Goal: Task Accomplishment & Management: Manage account settings

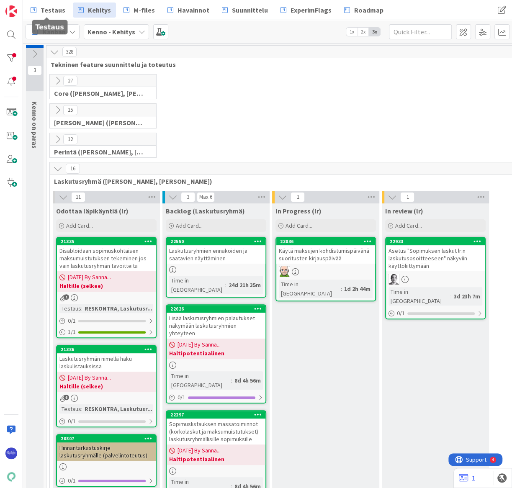
click at [49, 8] on span "Testaus" at bounding box center [53, 10] width 25 height 10
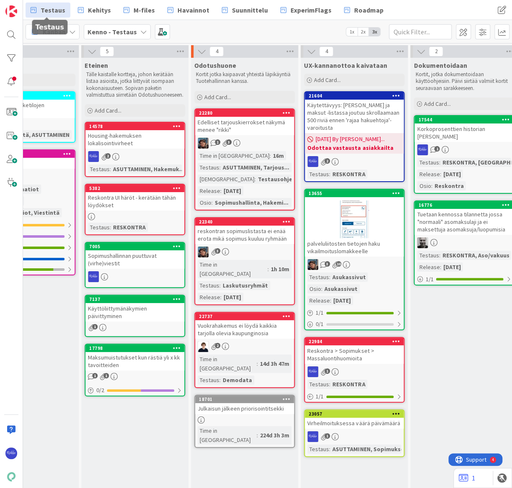
scroll to position [0, 604]
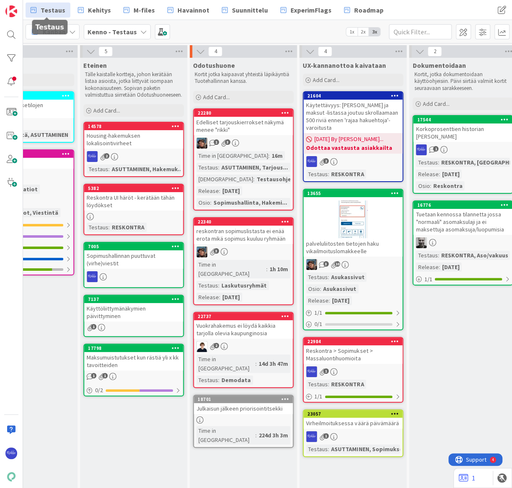
click at [369, 208] on div at bounding box center [352, 219] width 99 height 38
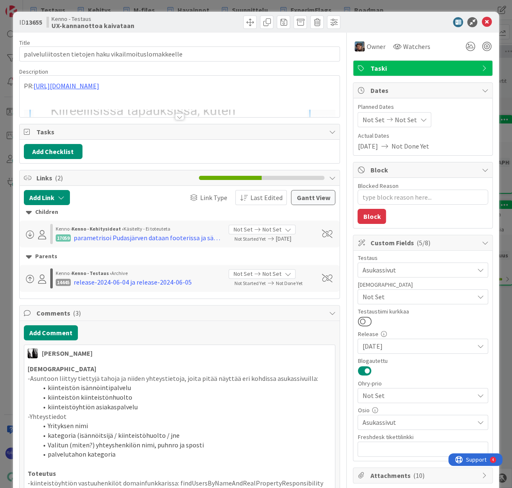
click at [176, 116] on div at bounding box center [179, 116] width 9 height 7
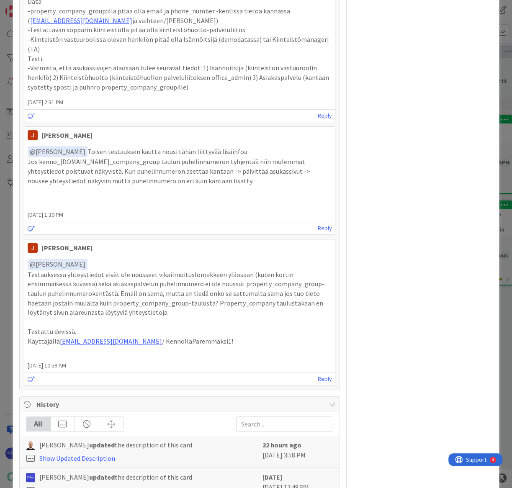
scroll to position [2086, 0]
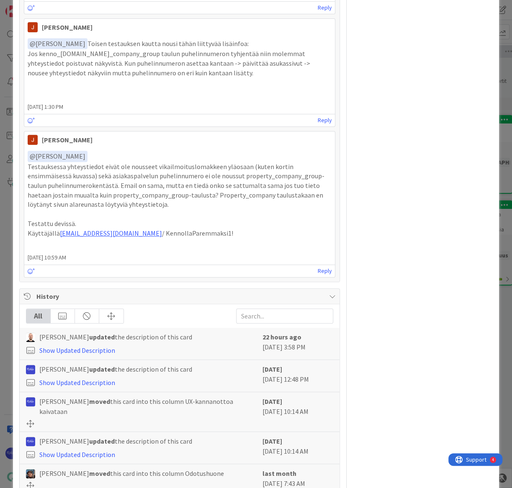
drag, startPoint x: 46, startPoint y: 463, endPoint x: 209, endPoint y: 339, distance: 205.1
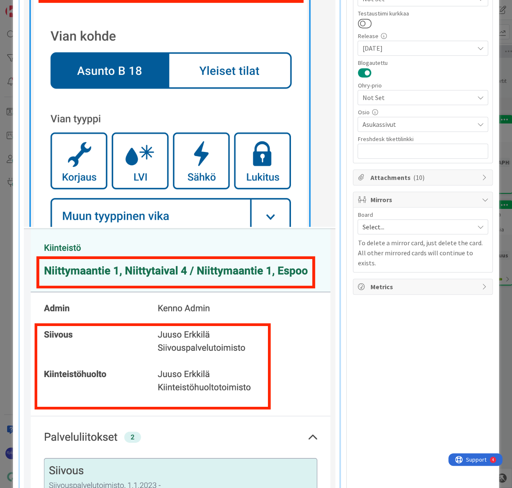
scroll to position [0, 0]
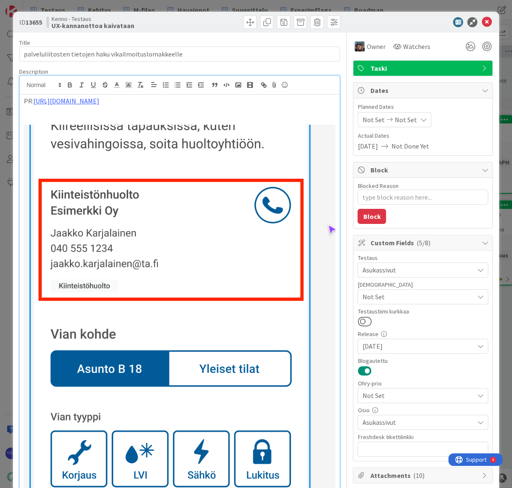
click at [456, 117] on div "Not Set Not Set" at bounding box center [422, 119] width 131 height 15
click at [481, 19] on icon at bounding box center [486, 22] width 10 height 10
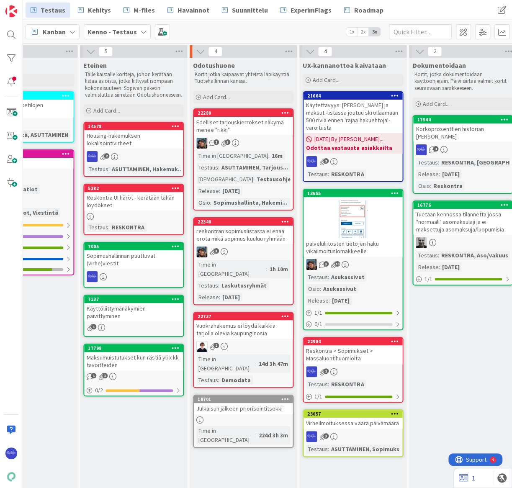
click at [396, 190] on icon at bounding box center [395, 193] width 8 height 6
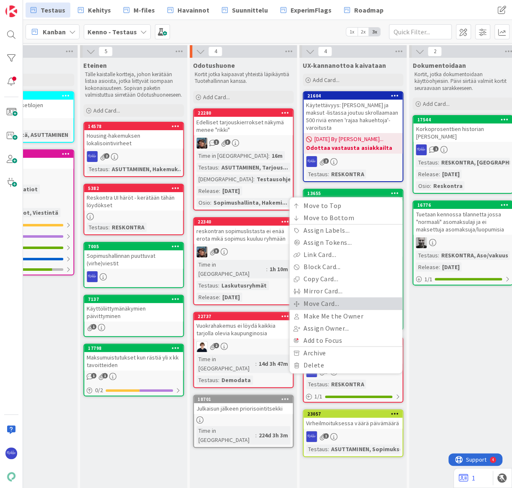
click at [349, 297] on link "Move Card..." at bounding box center [345, 303] width 113 height 12
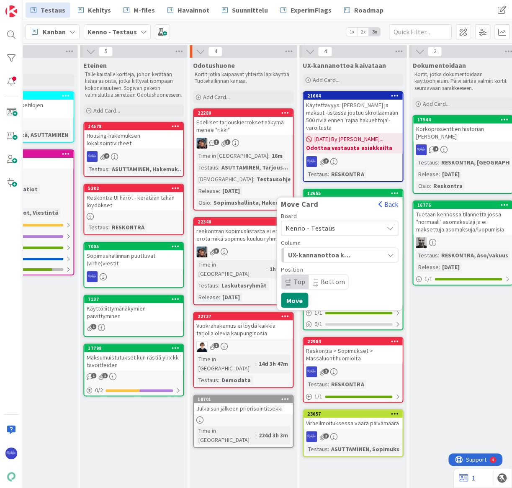
click at [339, 222] on span "Kenno - Testaus" at bounding box center [332, 228] width 94 height 12
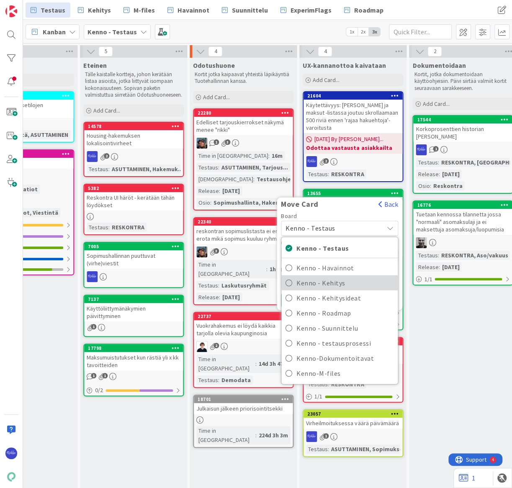
click at [347, 277] on span "Kenno - Kehitys" at bounding box center [344, 283] width 97 height 13
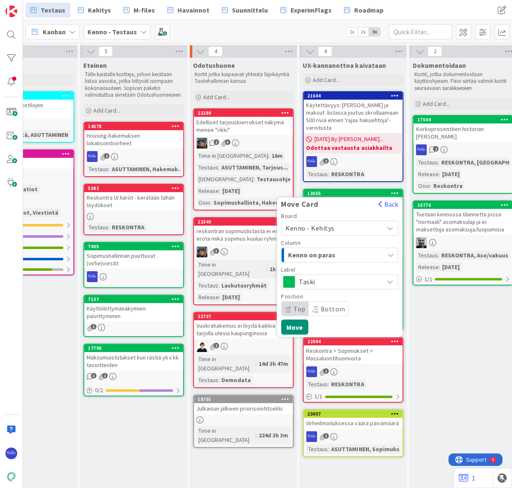
click at [345, 249] on span "Kenno on paras" at bounding box center [319, 254] width 63 height 11
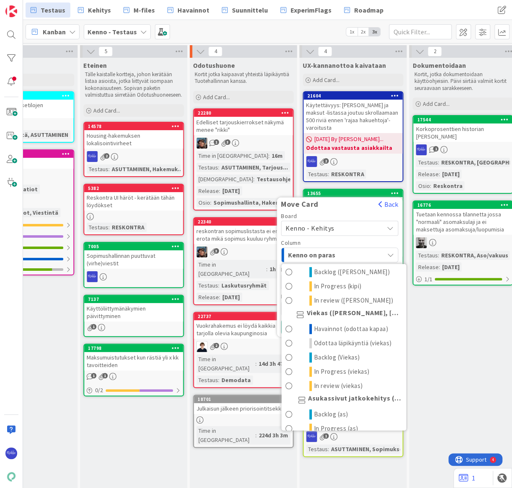
scroll to position [456, 0]
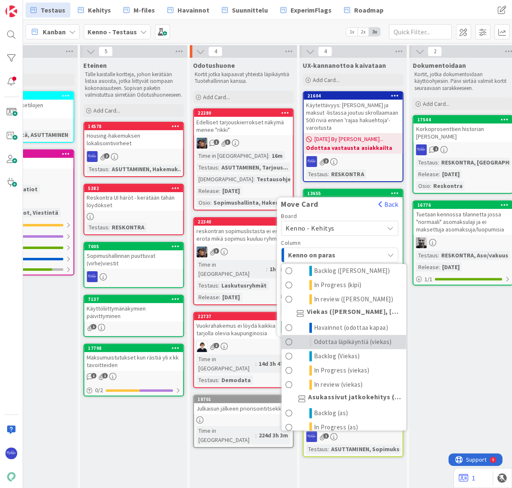
click at [347, 343] on span "Odottaa läpikäyntiä (viekas)" at bounding box center [353, 342] width 78 height 10
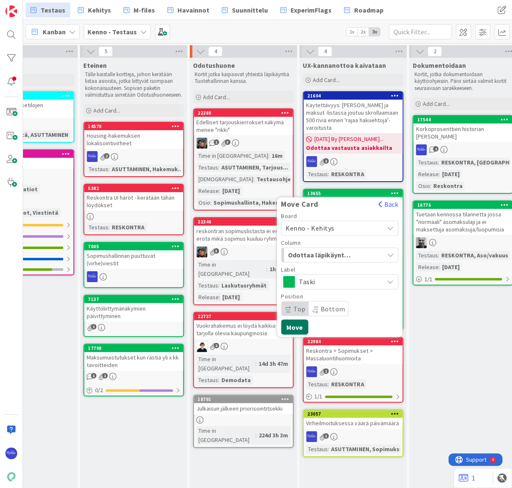
click at [295, 319] on button "Move" at bounding box center [294, 326] width 27 height 15
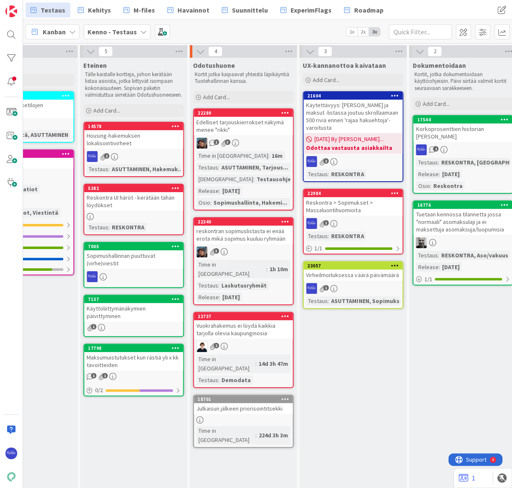
click at [355, 218] on div "1" at bounding box center [352, 223] width 99 height 11
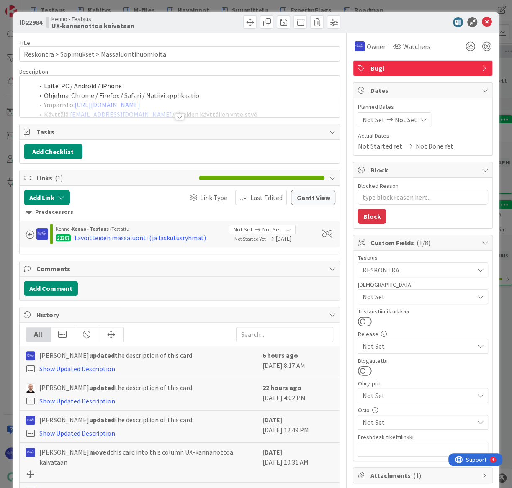
click at [176, 117] on div at bounding box center [179, 116] width 9 height 7
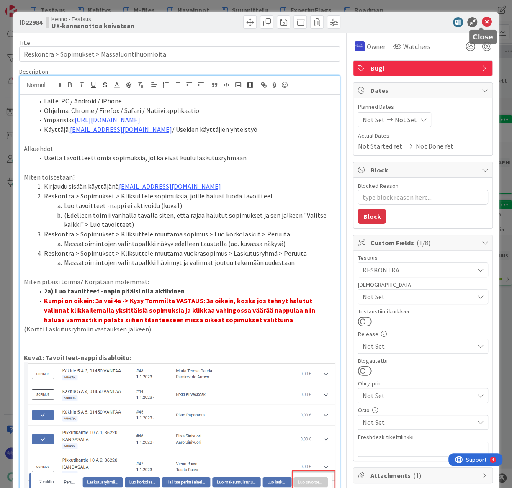
click at [481, 23] on icon at bounding box center [486, 22] width 10 height 10
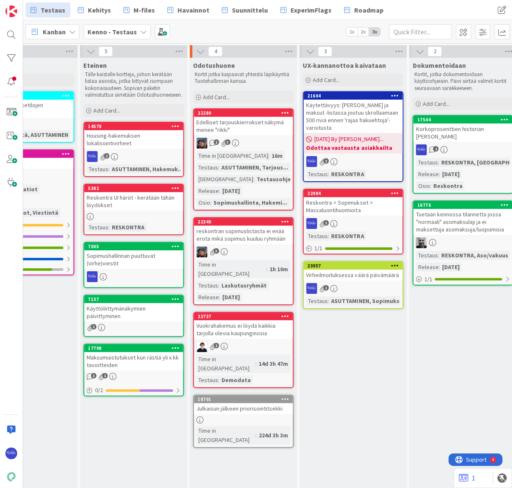
click at [394, 190] on icon at bounding box center [395, 193] width 8 height 6
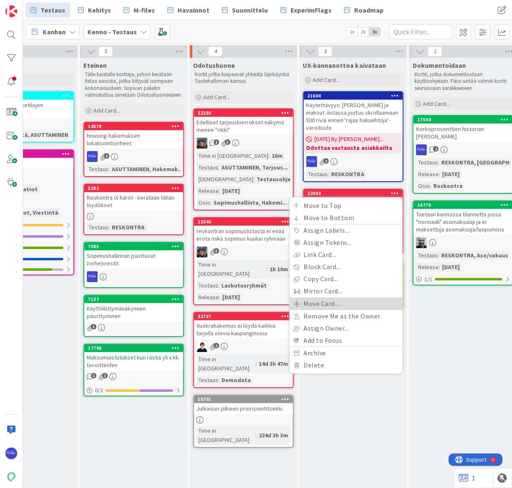
click at [346, 297] on link "Move Card..." at bounding box center [345, 303] width 113 height 12
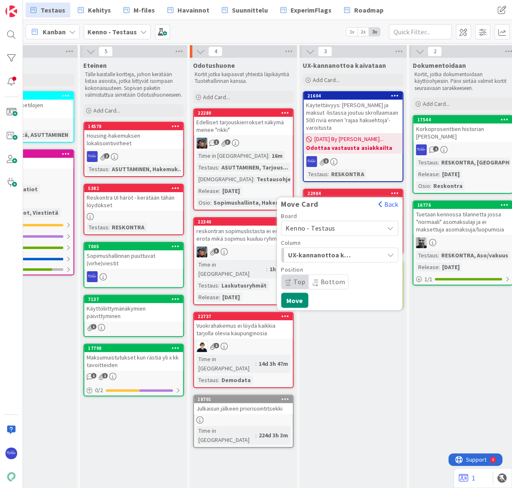
click at [353, 220] on div "Kenno - Testaus" at bounding box center [339, 227] width 117 height 15
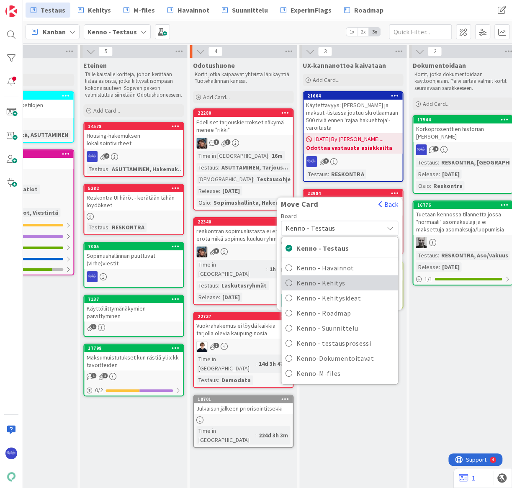
click at [356, 277] on span "Kenno - Kehitys" at bounding box center [344, 283] width 97 height 13
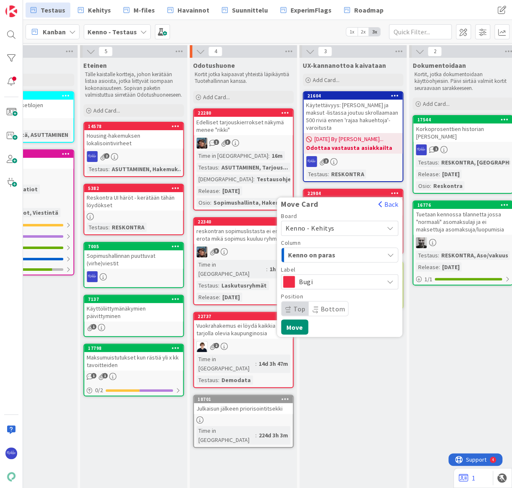
click at [343, 249] on span "Kenno on paras" at bounding box center [319, 254] width 63 height 11
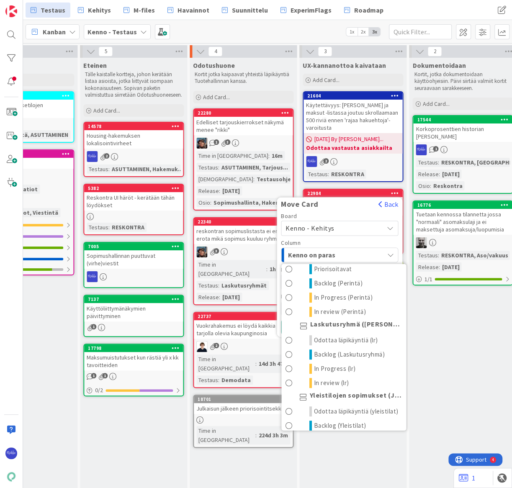
scroll to position [228, 0]
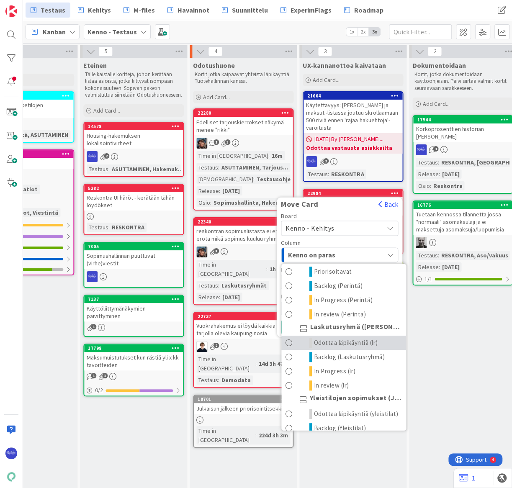
click at [352, 338] on span "Odottaa läpikäyntiä (lr)" at bounding box center [346, 343] width 64 height 10
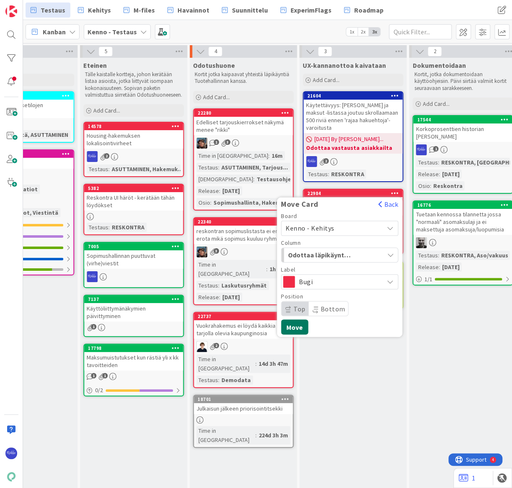
drag, startPoint x: 294, startPoint y: 319, endPoint x: 310, endPoint y: 322, distance: 16.2
click at [295, 320] on button "Move" at bounding box center [294, 326] width 27 height 15
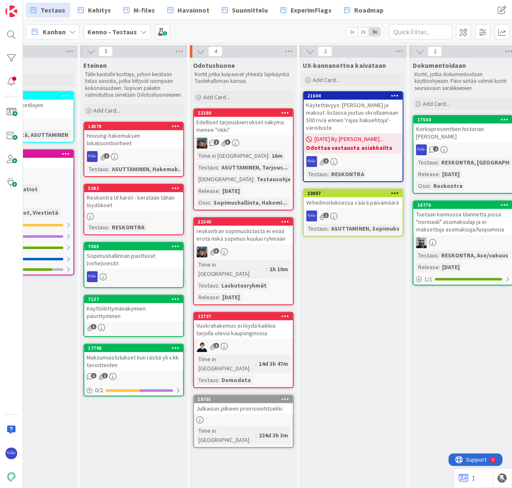
click at [358, 211] on div "1" at bounding box center [352, 215] width 99 height 11
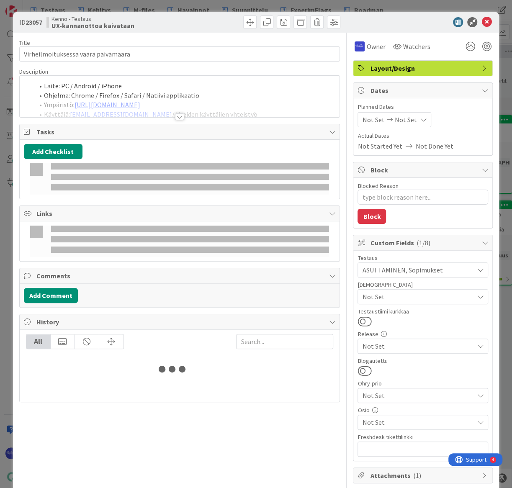
type textarea "x"
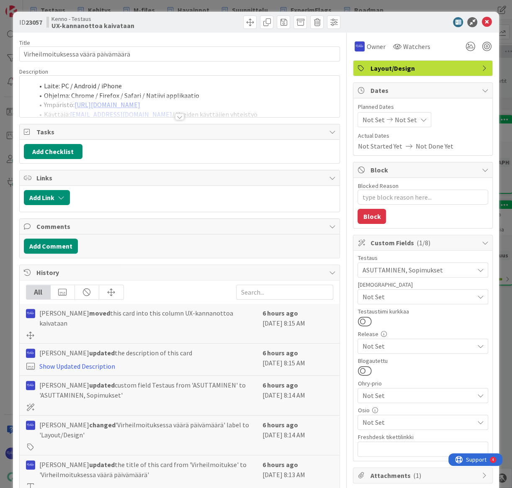
click at [177, 117] on div at bounding box center [179, 116] width 9 height 7
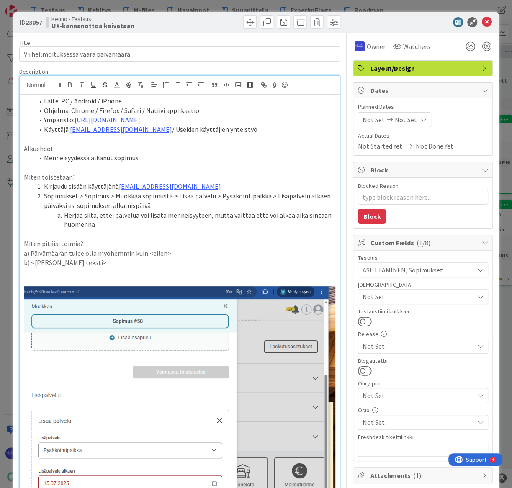
scroll to position [228, 0]
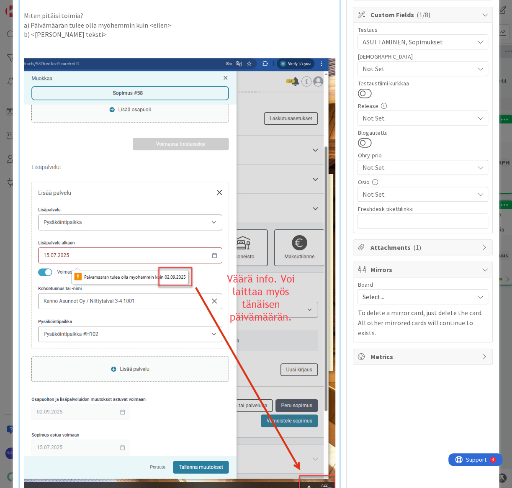
click at [280, 277] on img at bounding box center [180, 275] width 312 height 434
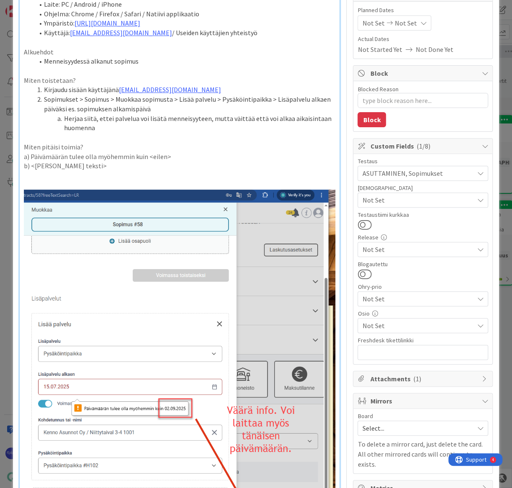
scroll to position [0, 0]
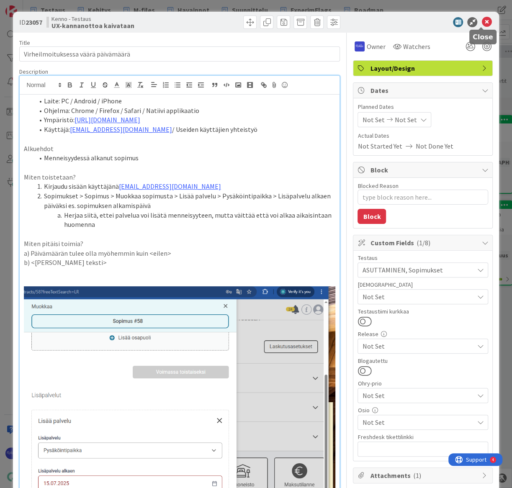
click at [481, 23] on icon at bounding box center [486, 22] width 10 height 10
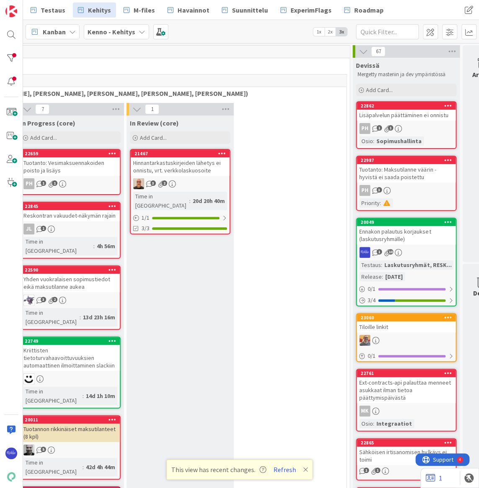
click at [408, 119] on div "Lisäpalvelun päättäminen ei onnistu" at bounding box center [405, 115] width 99 height 11
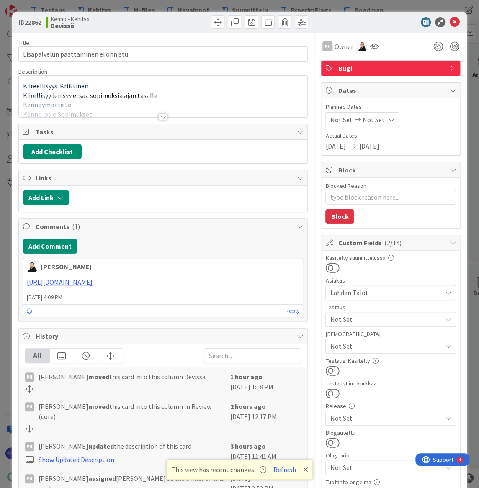
click at [161, 117] on div at bounding box center [162, 116] width 9 height 7
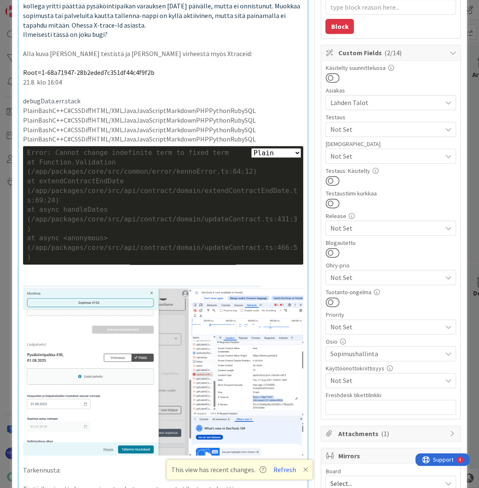
scroll to position [380, 0]
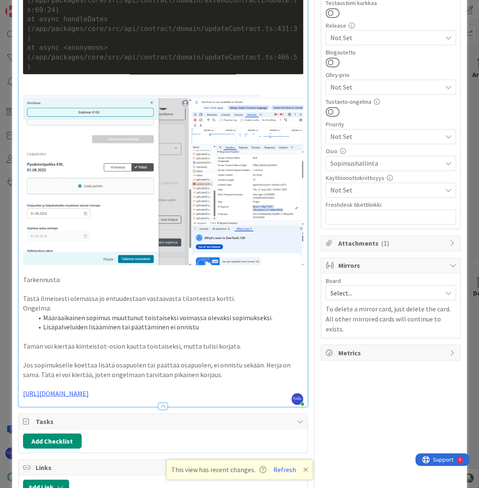
click at [170, 388] on p "https://github.com/pandiafi/kenno/pull/8349" at bounding box center [163, 393] width 280 height 10
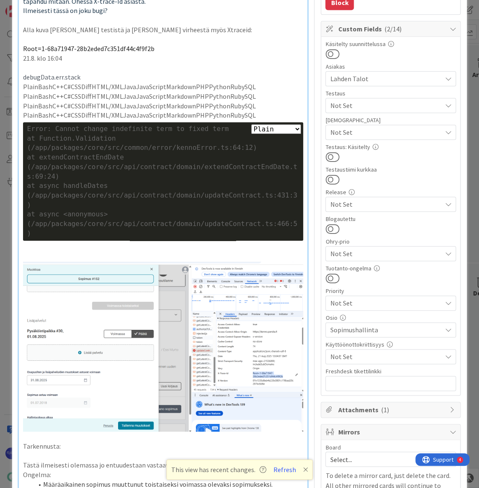
scroll to position [152, 0]
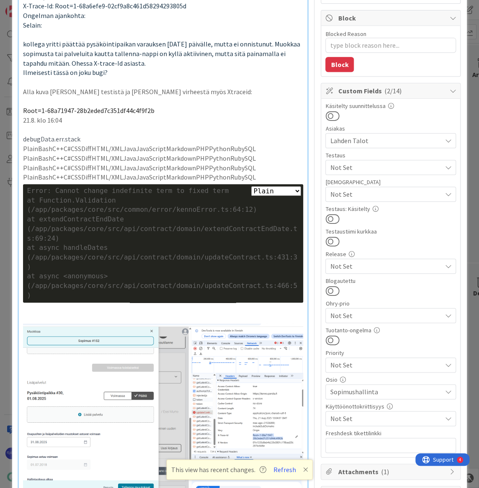
click at [387, 190] on span "Not Set" at bounding box center [385, 194] width 111 height 10
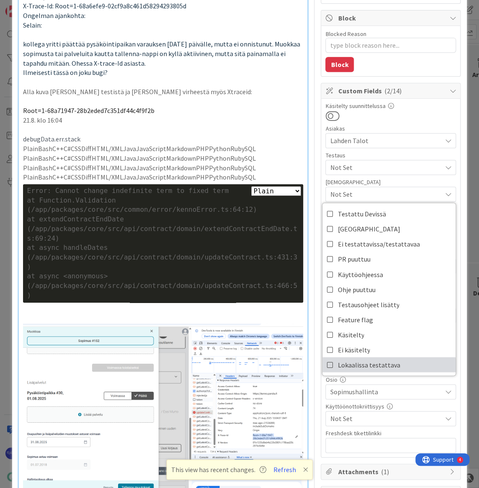
click at [388, 361] on span "Lokaalissa testattava" at bounding box center [368, 364] width 62 height 13
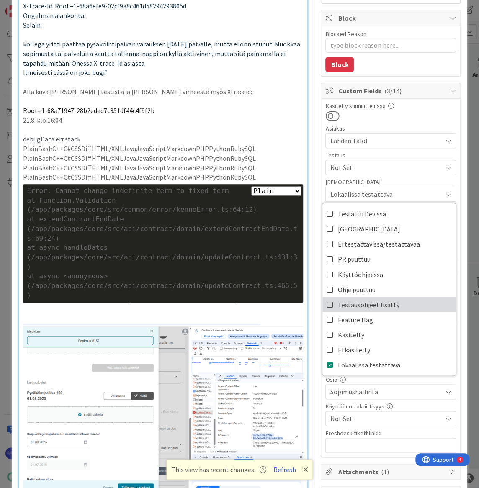
click at [400, 302] on link "Testausohjeet lisätty" at bounding box center [388, 304] width 133 height 15
click at [390, 176] on div "Käsitelty suunnittelussa Asiakas Lahden Talot Testaus Not Set Testaushuomiot Lo…" at bounding box center [390, 278] width 131 height 350
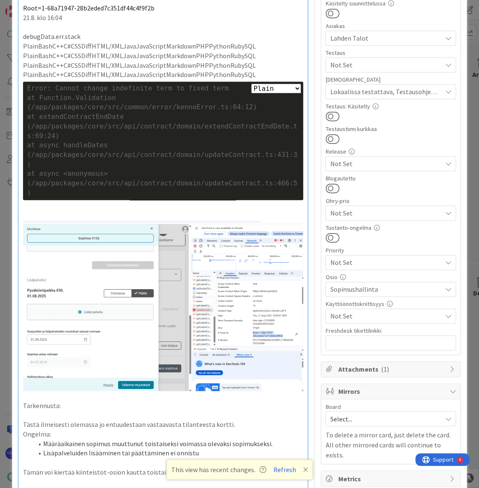
scroll to position [418, 0]
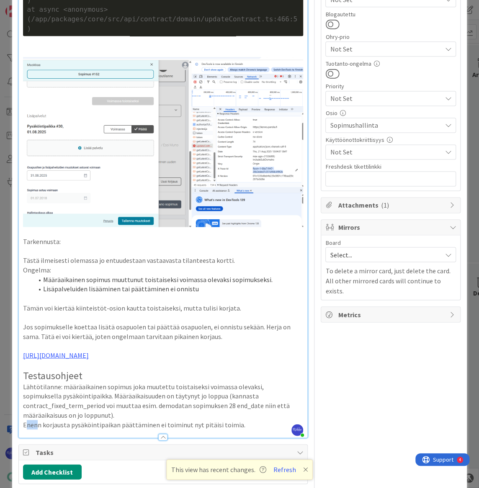
drag, startPoint x: 26, startPoint y: 392, endPoint x: 36, endPoint y: 393, distance: 10.5
click at [36, 420] on p "Enenn korjausta pysäköintipaikan päättäminen ei toiminut nyt pitäisi toimia." at bounding box center [163, 425] width 280 height 10
type textarea "x"
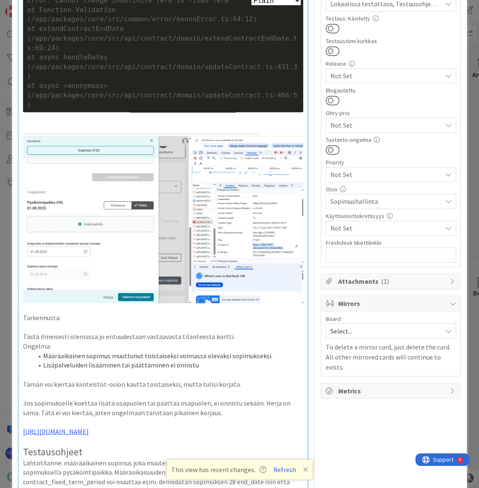
scroll to position [114, 0]
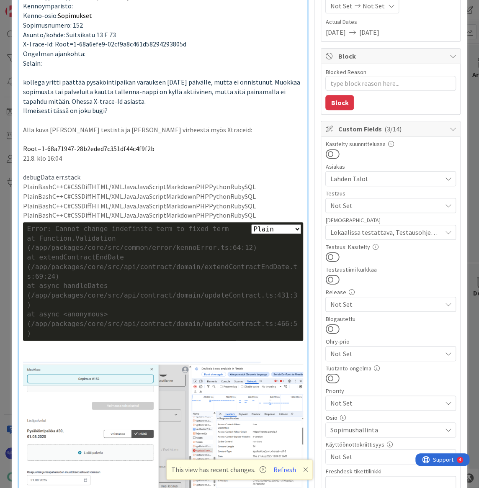
click at [379, 201] on span "Not Set" at bounding box center [385, 205] width 111 height 10
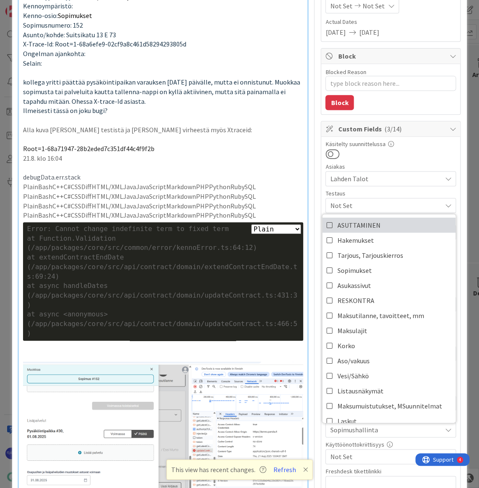
click at [384, 227] on link "ASUTTAMINEN" at bounding box center [388, 225] width 133 height 15
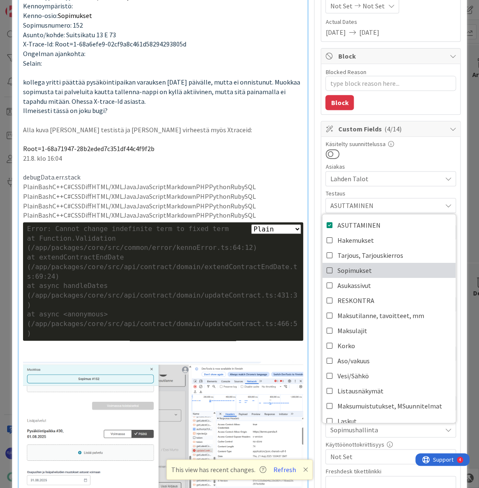
click at [391, 273] on link "Sopimukset" at bounding box center [388, 270] width 133 height 15
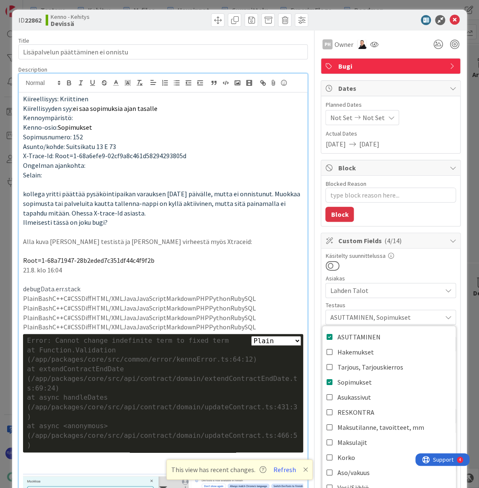
scroll to position [0, 0]
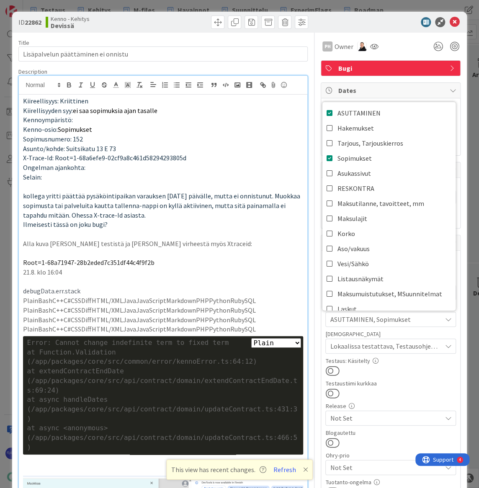
click at [330, 367] on button at bounding box center [332, 370] width 14 height 11
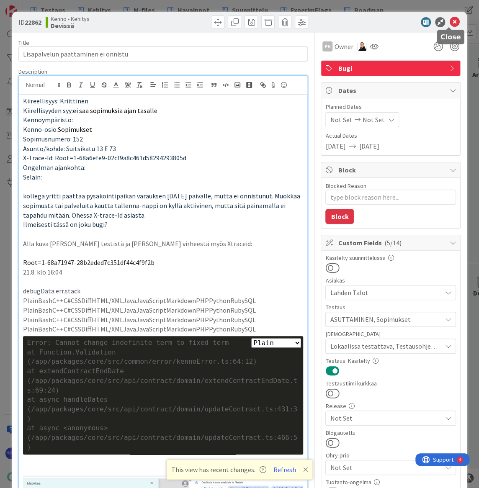
click at [449, 24] on icon at bounding box center [454, 22] width 10 height 10
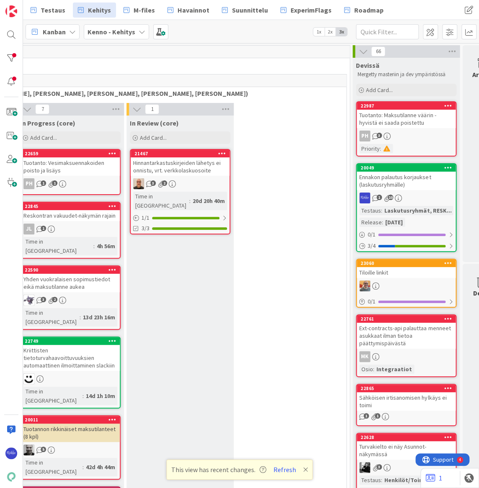
click at [411, 126] on div "Tuotanto: Maksutilanne väärin - hyvistä ei saada poistettu" at bounding box center [405, 119] width 99 height 18
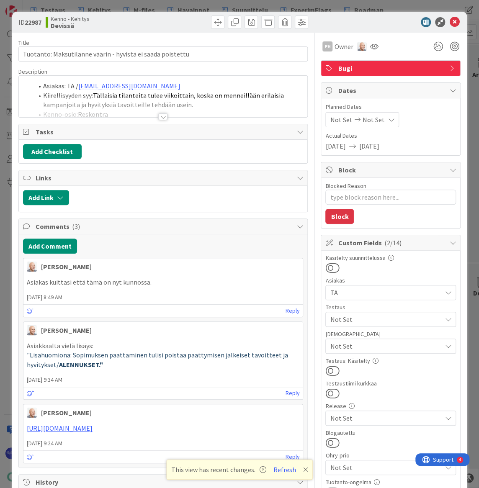
click at [159, 116] on div at bounding box center [162, 116] width 9 height 7
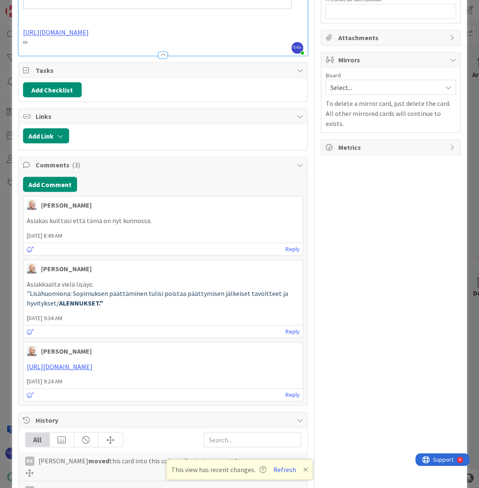
scroll to position [723, 0]
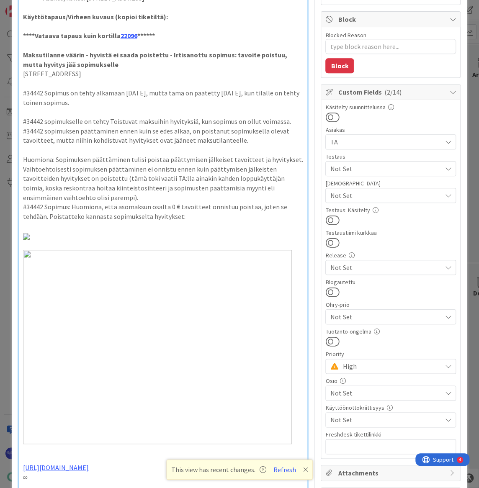
scroll to position [76, 0]
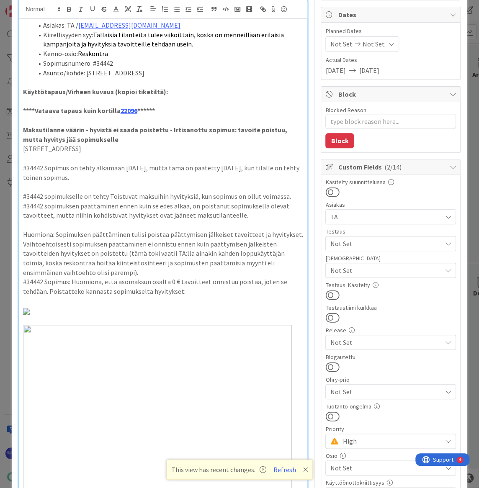
click at [405, 245] on span "Not Set" at bounding box center [385, 243] width 111 height 10
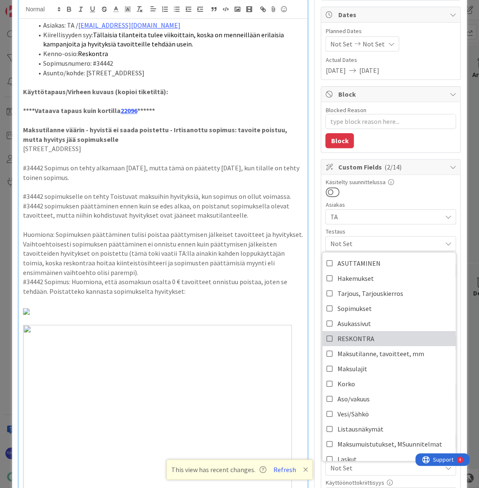
click at [395, 339] on link "RESKONTRA" at bounding box center [388, 338] width 133 height 15
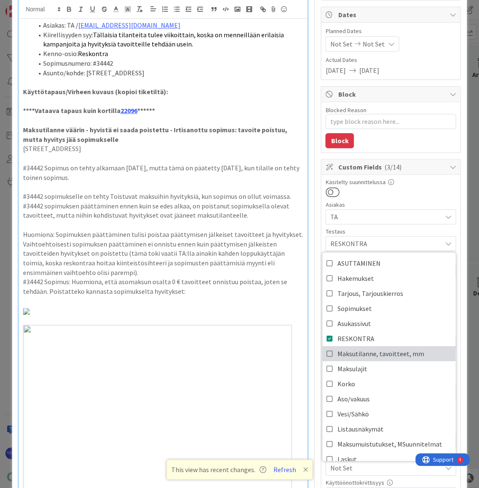
click at [395, 352] on span "Maksutilanne, tavoitteet, mm" at bounding box center [380, 353] width 87 height 13
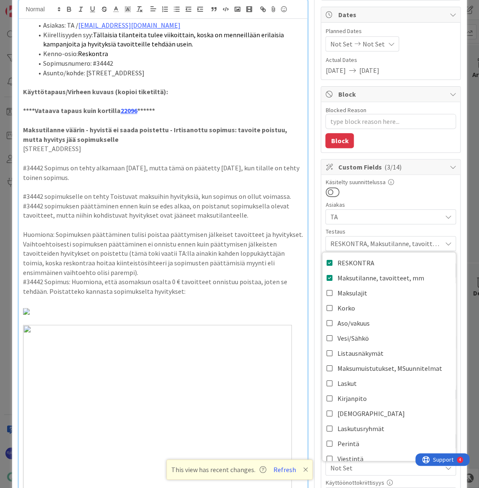
click at [403, 202] on div "Asiakas" at bounding box center [390, 205] width 131 height 6
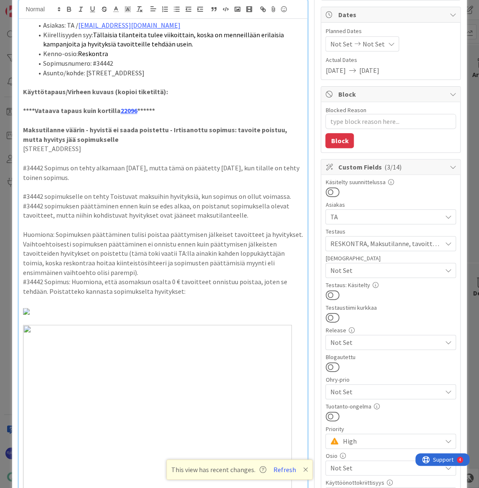
click at [331, 292] on button at bounding box center [332, 295] width 14 height 11
click at [392, 267] on span "Not Set" at bounding box center [385, 270] width 111 height 10
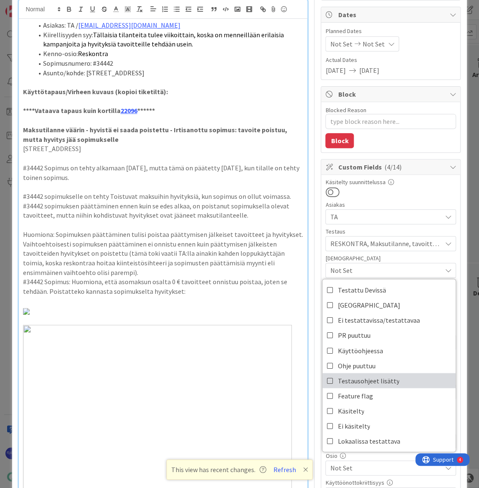
click at [387, 381] on span "Testausohjeet lisätty" at bounding box center [368, 380] width 62 height 13
click at [420, 192] on div at bounding box center [390, 192] width 131 height 11
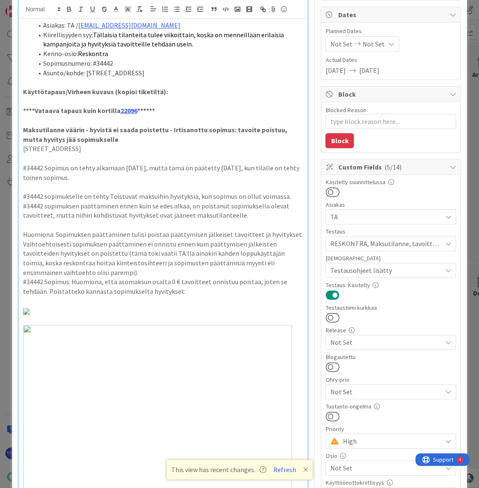
scroll to position [0, 0]
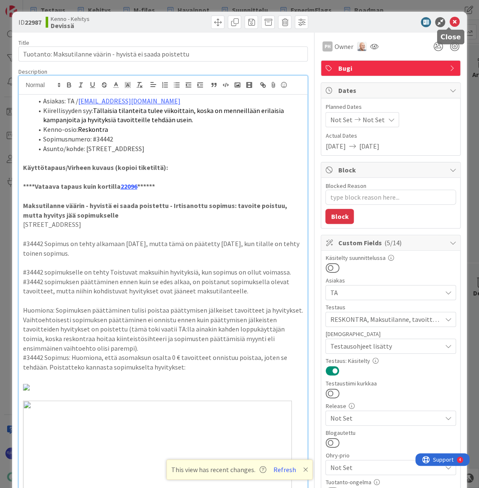
click at [449, 25] on icon at bounding box center [454, 22] width 10 height 10
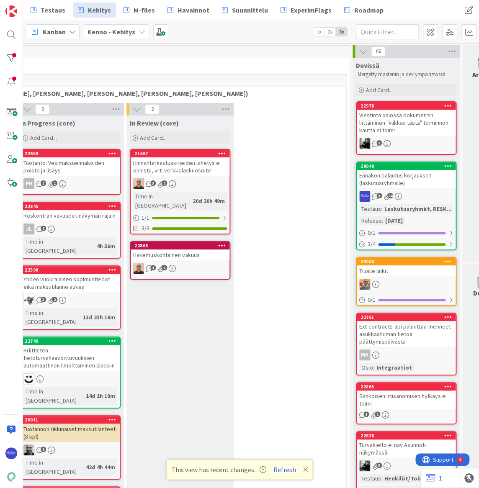
click at [418, 126] on div "Viestintä osiossa dokumentin liittäminen "klikkaa tästä" toiminnon kautta ei to…" at bounding box center [405, 123] width 99 height 26
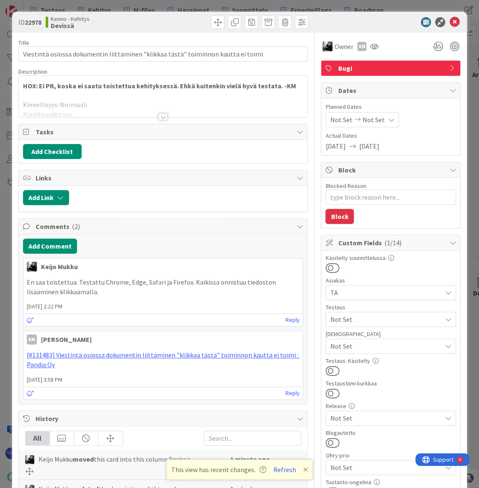
click at [159, 115] on div at bounding box center [162, 116] width 9 height 7
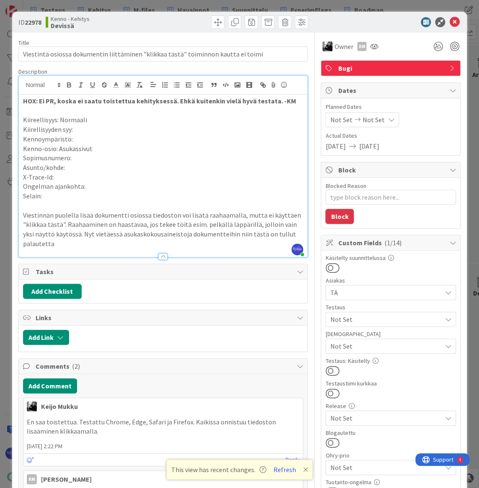
click at [382, 318] on span "Not Set" at bounding box center [385, 319] width 111 height 10
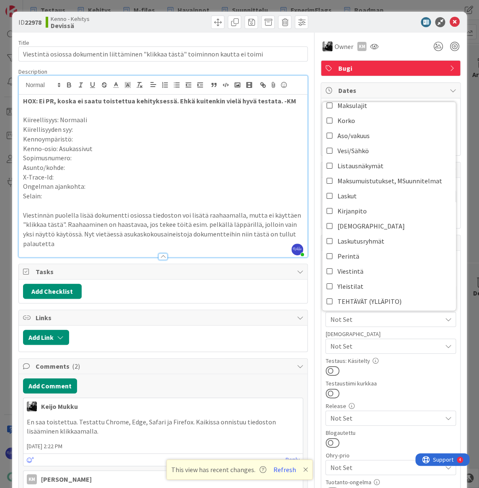
scroll to position [114, 0]
click at [383, 268] on link "Viestintä" at bounding box center [388, 270] width 133 height 15
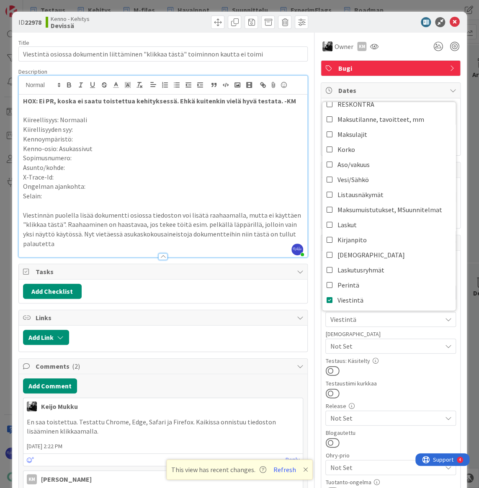
click at [402, 369] on div at bounding box center [390, 370] width 131 height 11
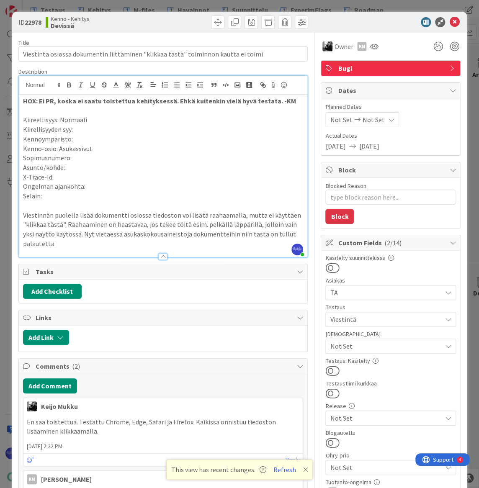
click at [330, 368] on button at bounding box center [332, 370] width 14 height 11
type textarea "x"
click at [71, 246] on p "Viestinnän puolella lisää dokumentti osiossa tiedoston voi lisätä raahaamalla, …" at bounding box center [163, 229] width 280 height 38
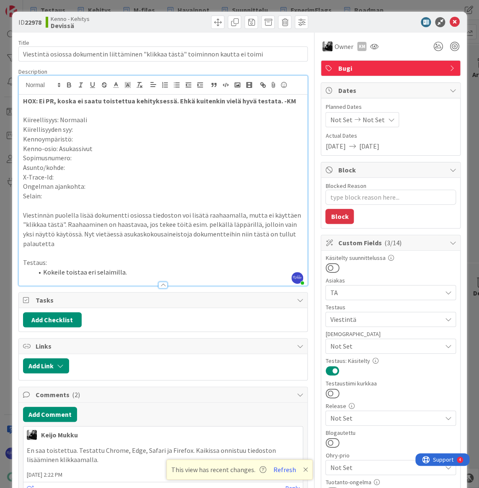
click at [42, 272] on li "Kokeile toistaa eri selaimilla." at bounding box center [168, 272] width 270 height 10
click at [128, 269] on li "Viestintä > Lisää dokumentti > Kokeile toistaa eri selaimilla." at bounding box center [168, 272] width 270 height 10
click at [398, 346] on span "Not Set" at bounding box center [385, 346] width 111 height 10
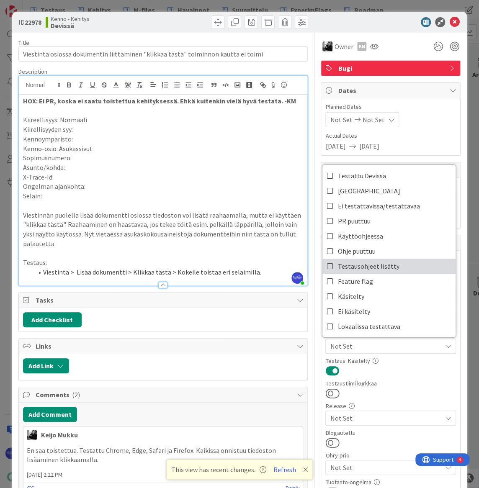
click at [384, 267] on span "Testausohjeet lisätty" at bounding box center [368, 266] width 62 height 13
click at [390, 372] on div at bounding box center [390, 370] width 131 height 11
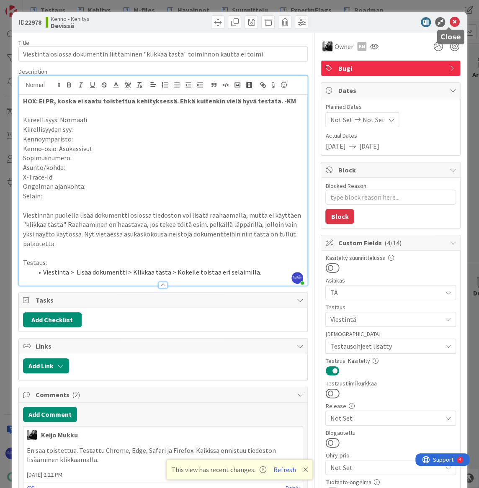
click at [449, 20] on icon at bounding box center [454, 22] width 10 height 10
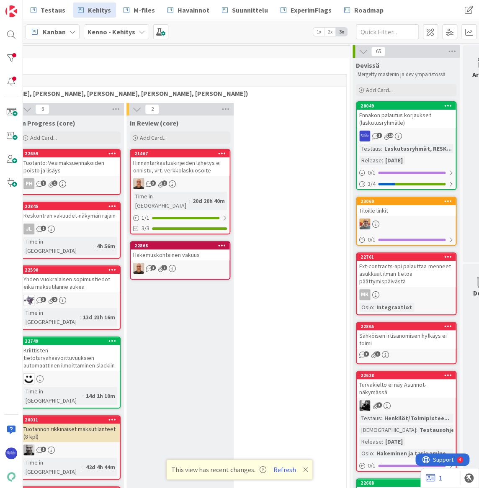
click at [408, 146] on div "Laskutusryhmät, RESK..." at bounding box center [417, 148] width 71 height 9
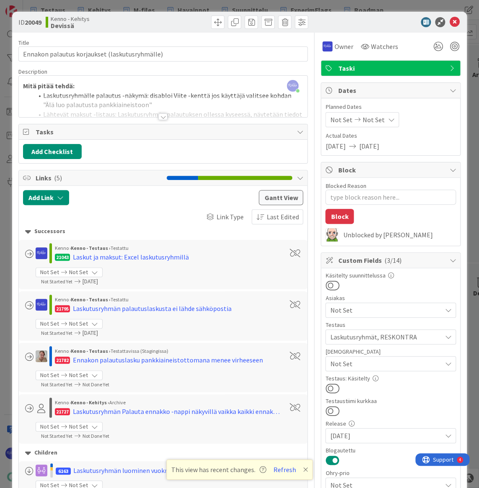
click at [161, 117] on div at bounding box center [162, 116] width 9 height 7
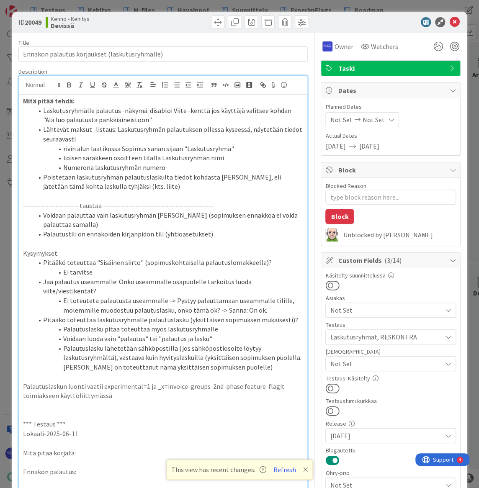
scroll to position [152, 0]
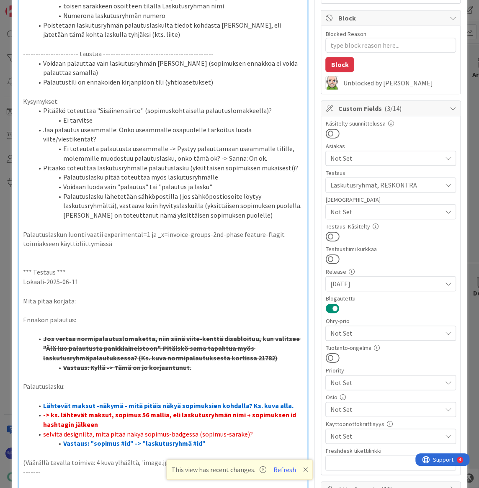
click at [331, 234] on button at bounding box center [332, 236] width 14 height 11
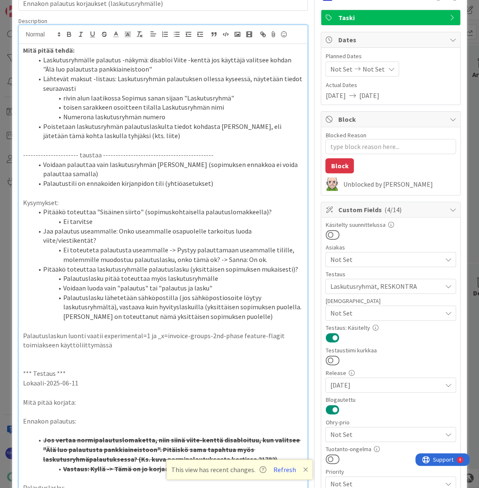
scroll to position [0, 0]
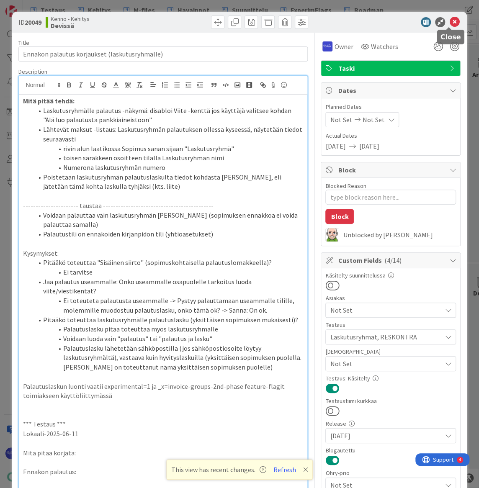
click at [449, 23] on icon at bounding box center [454, 22] width 10 height 10
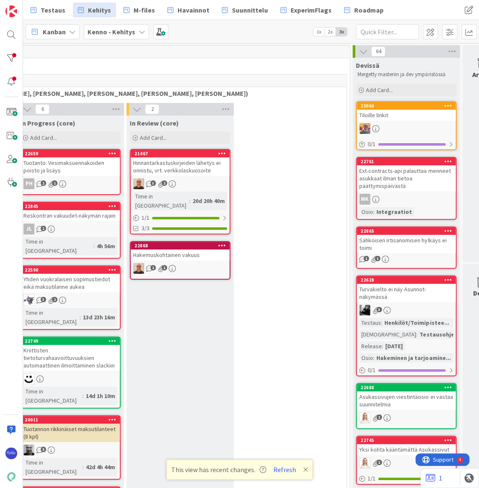
click at [402, 126] on div at bounding box center [405, 128] width 99 height 11
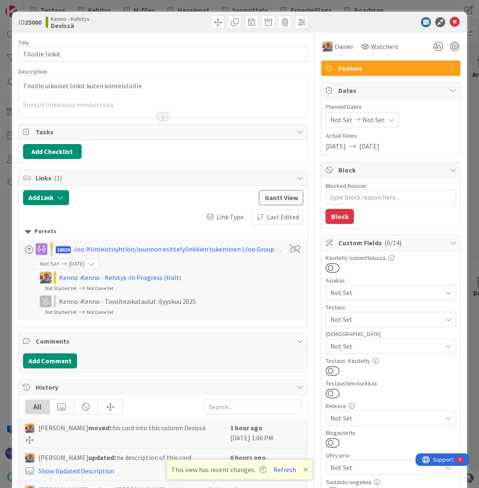
click at [159, 116] on div at bounding box center [162, 116] width 9 height 7
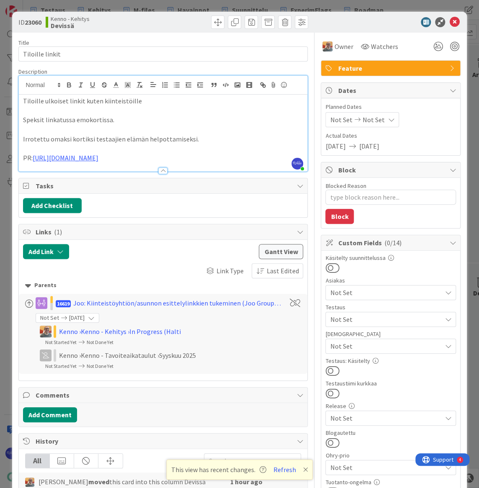
click at [197, 163] on div at bounding box center [163, 166] width 289 height 9
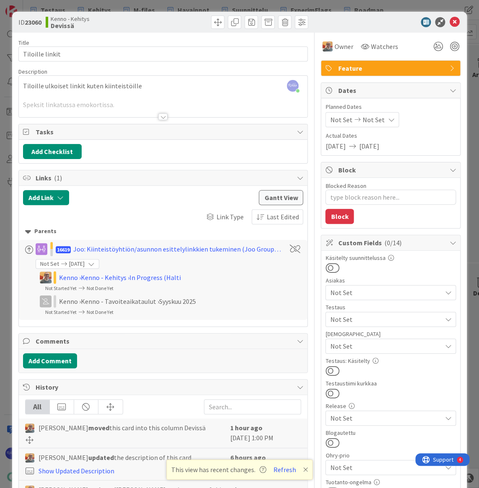
click at [159, 117] on div at bounding box center [162, 116] width 9 height 7
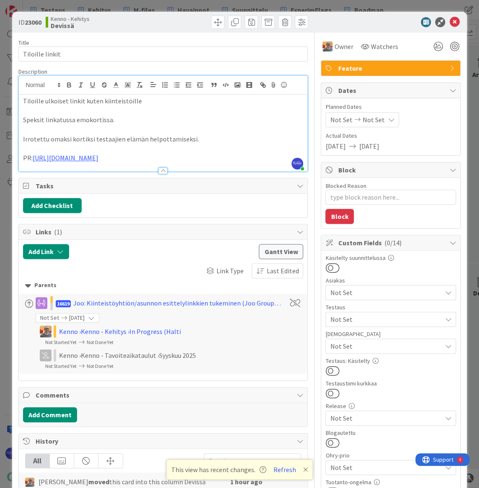
click at [192, 158] on p "PR: https://github.com/pandiafi/kenno/pull/8329" at bounding box center [163, 158] width 280 height 10
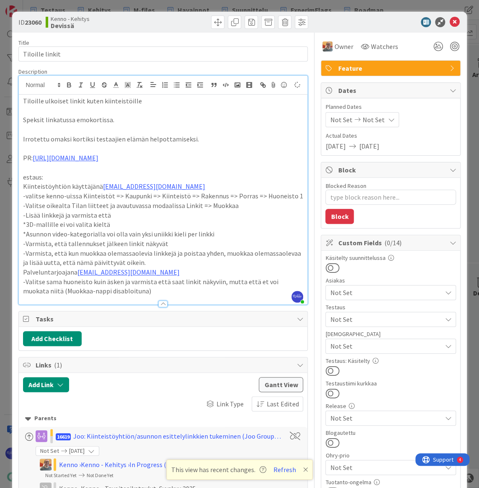
type textarea "x"
click at [23, 177] on p "estaus:" at bounding box center [163, 177] width 280 height 10
click at [23, 271] on p "Palveluntarjoajana juuso.erkkila@pandia.fi" at bounding box center [163, 272] width 280 height 10
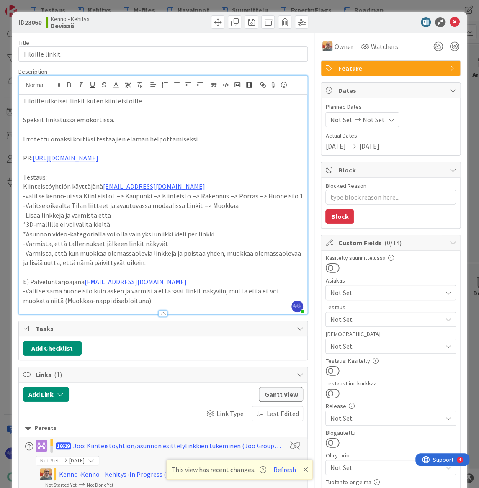
click at [23, 187] on p "Kiinteistöyhtiön käyttäjänä kenno.admin@pandia.fi" at bounding box center [163, 187] width 280 height 10
click at [384, 318] on span "Not Set" at bounding box center [385, 319] width 111 height 10
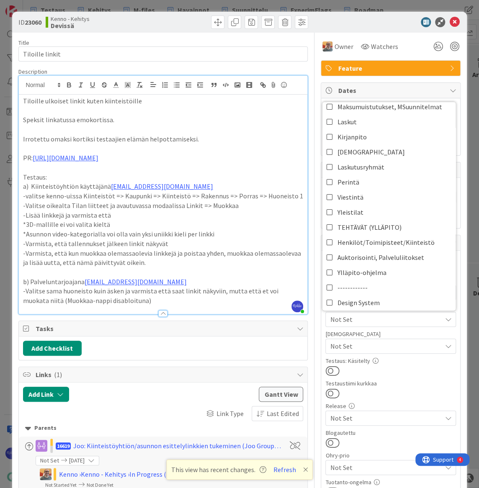
scroll to position [190, 0]
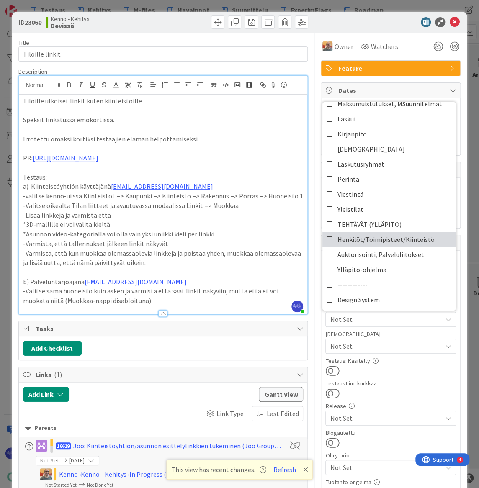
click at [384, 234] on span "Henkilöt/Toimipisteet/Kiinteistö" at bounding box center [385, 239] width 97 height 13
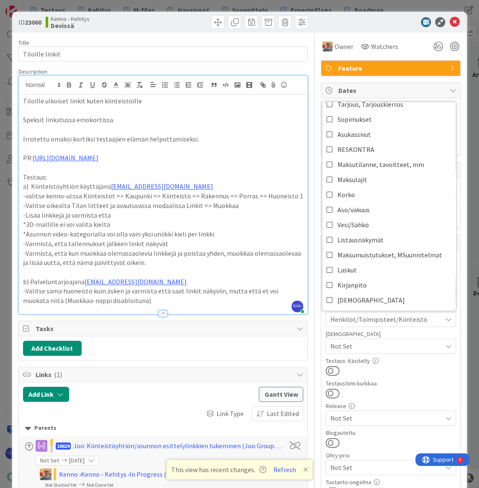
click at [392, 366] on div at bounding box center [390, 370] width 131 height 11
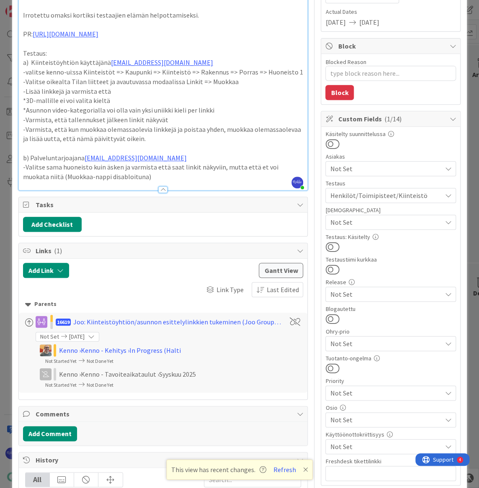
scroll to position [228, 0]
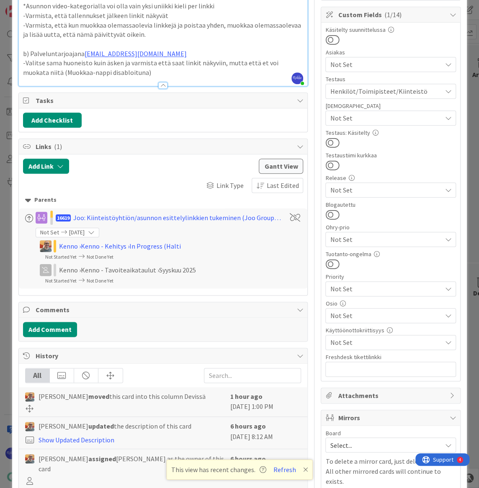
drag, startPoint x: 208, startPoint y: 218, endPoint x: 164, endPoint y: 230, distance: 45.6
click at [164, 230] on div "16619 Joo: Kiinteistöyhtiön/asunnon esittelylinkkien tukeminen (Joo Group) + ma…" at bounding box center [163, 225] width 280 height 26
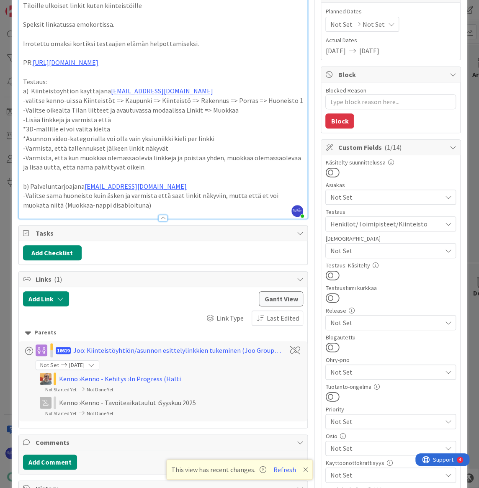
scroll to position [0, 0]
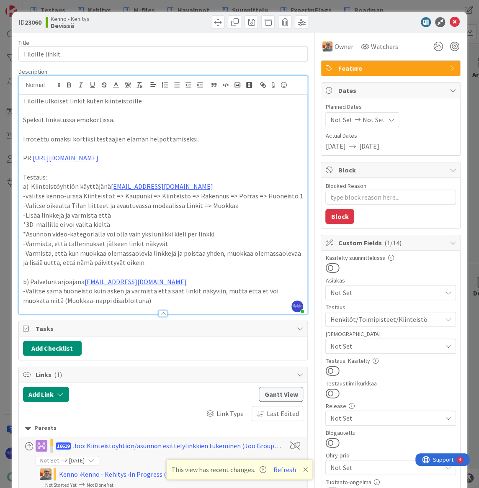
click at [126, 120] on p "Speksit linkatussa emokortissa." at bounding box center [163, 120] width 280 height 10
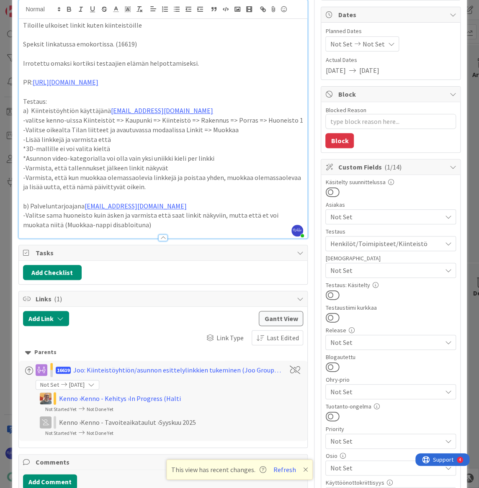
click at [177, 367] on div "Joo: Kiinteistöyhtiön/asunnon esittelylinkkien tukeminen (Joo Group) + markkina…" at bounding box center [177, 370] width 209 height 10
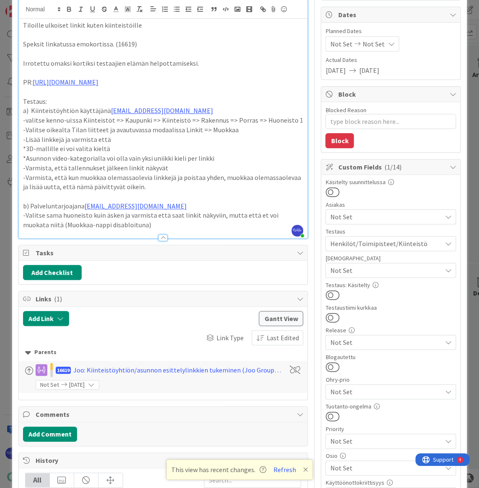
click at [177, 367] on div "Joo: Kiinteistöyhtiön/asunnon esittelylinkkien tukeminen (Joo Group) + markkina…" at bounding box center [177, 370] width 209 height 10
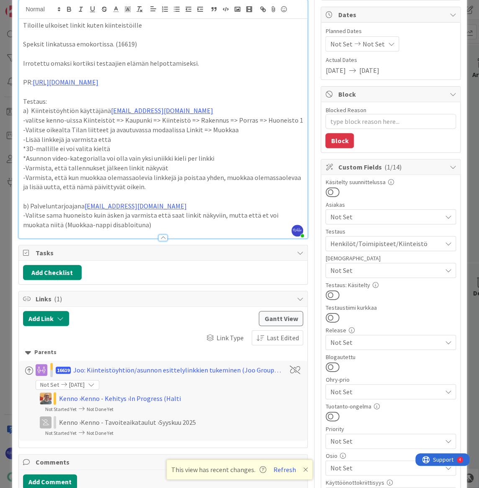
drag, startPoint x: 330, startPoint y: 291, endPoint x: 355, endPoint y: 258, distance: 41.5
click at [330, 291] on button at bounding box center [332, 295] width 14 height 11
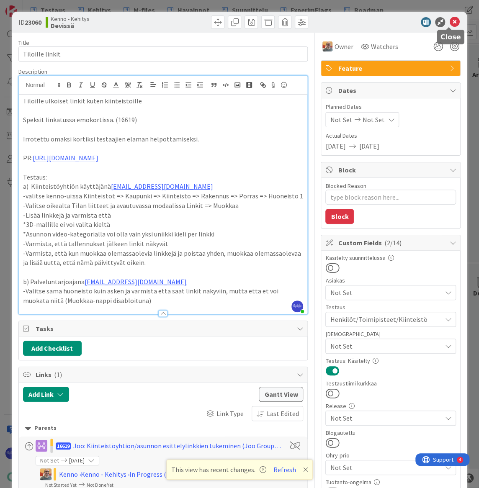
click at [449, 22] on icon at bounding box center [454, 22] width 10 height 10
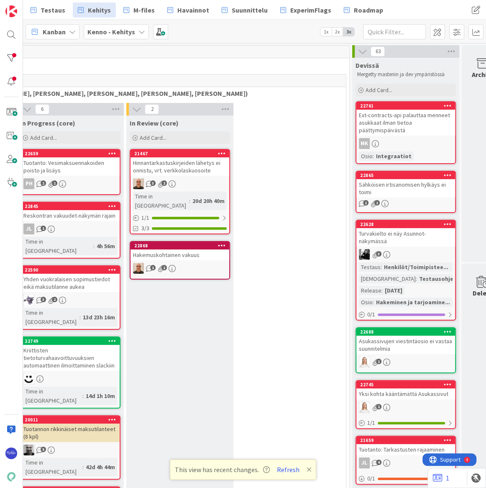
click at [399, 123] on div "Ext-contracts-api palauttaa menneet asukkaat ilman tietoa päättymispäivästä" at bounding box center [405, 123] width 99 height 26
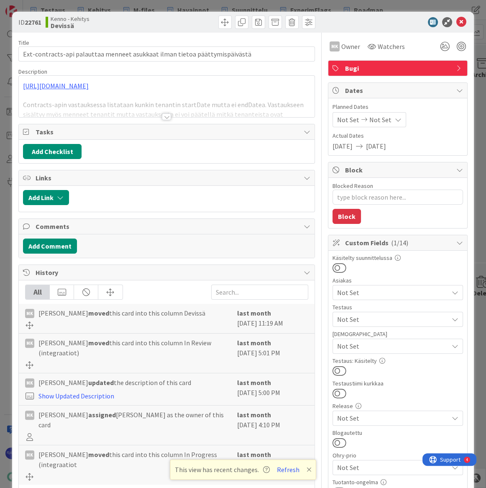
click at [163, 114] on div at bounding box center [166, 116] width 9 height 7
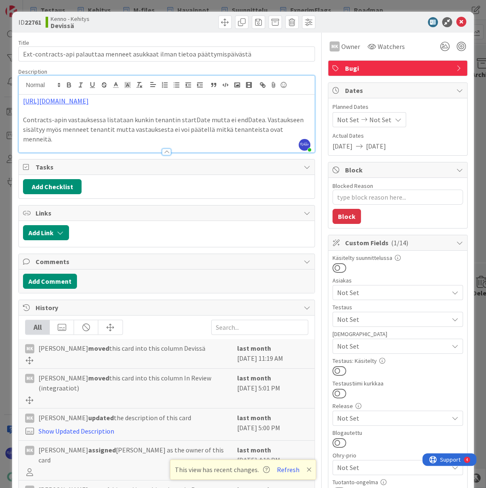
click at [386, 347] on span "Not Set" at bounding box center [392, 346] width 111 height 10
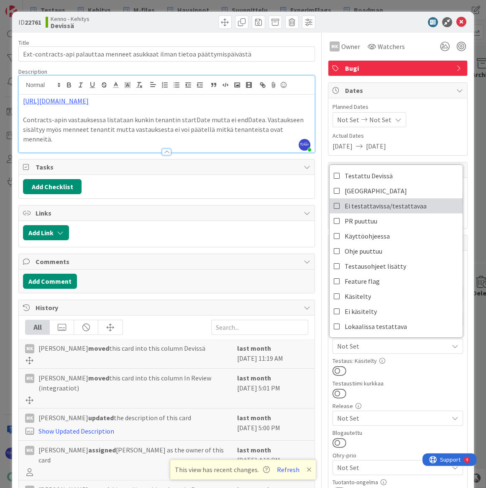
click at [386, 204] on span "Ei testattavissa/testattavaa" at bounding box center [386, 206] width 82 height 13
drag, startPoint x: 421, startPoint y: 371, endPoint x: 415, endPoint y: 372, distance: 6.0
click at [421, 371] on div at bounding box center [398, 370] width 131 height 11
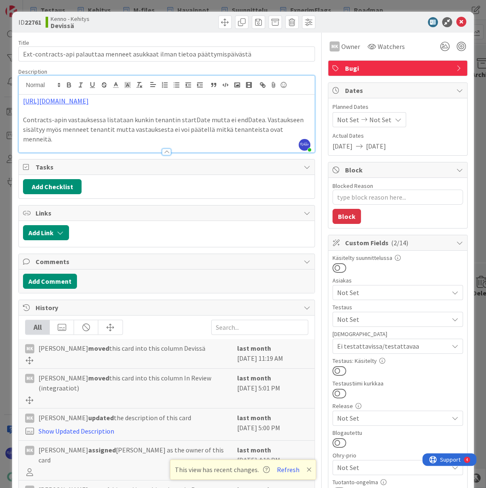
click at [337, 369] on button at bounding box center [340, 370] width 14 height 11
click at [456, 23] on icon at bounding box center [461, 22] width 10 height 10
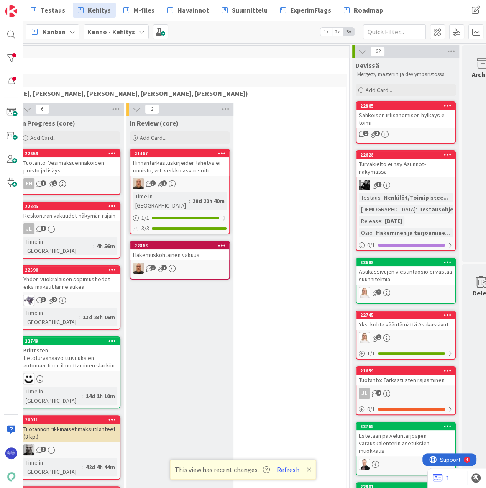
click at [402, 113] on div "Sähköisen irtisanomisen hylkäys ei toimi" at bounding box center [405, 119] width 99 height 18
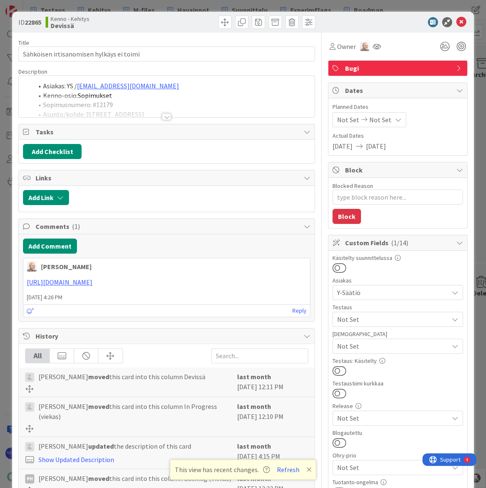
click at [163, 117] on div at bounding box center [166, 116] width 9 height 7
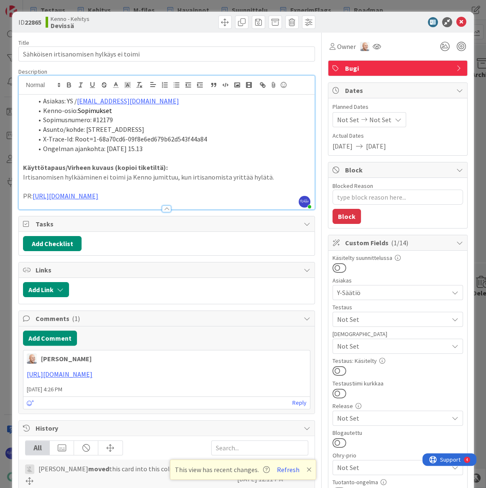
click at [218, 195] on p "PR: https://github.com/pandiafi/kenno/pull/8270" at bounding box center [166, 196] width 287 height 10
click at [179, 197] on p "PR: https://github.com/pandiafi/kenno/pull/8270" at bounding box center [166, 196] width 287 height 10
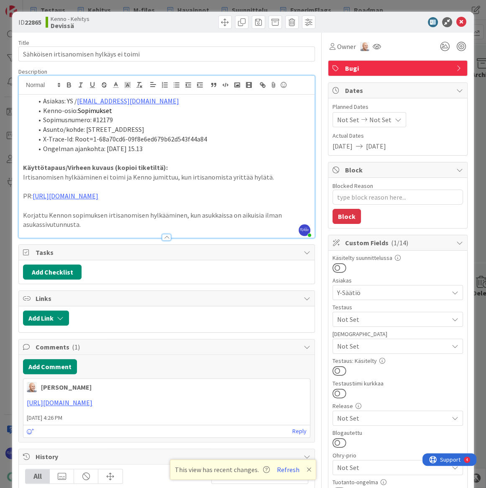
click at [372, 319] on span "Not Set" at bounding box center [392, 319] width 111 height 10
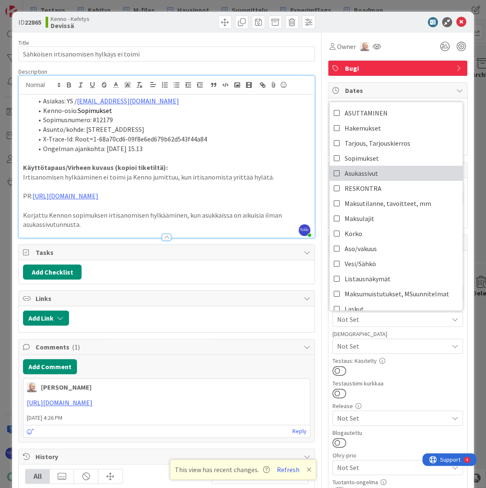
click at [334, 172] on icon at bounding box center [337, 173] width 7 height 13
click at [218, 265] on div "Add Checklist" at bounding box center [166, 271] width 287 height 15
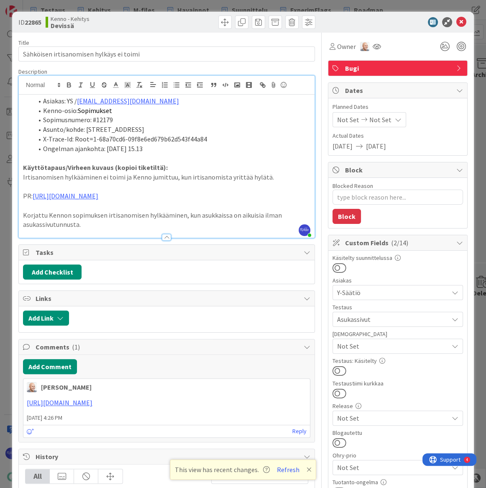
click at [384, 345] on span "Not Set" at bounding box center [392, 346] width 111 height 10
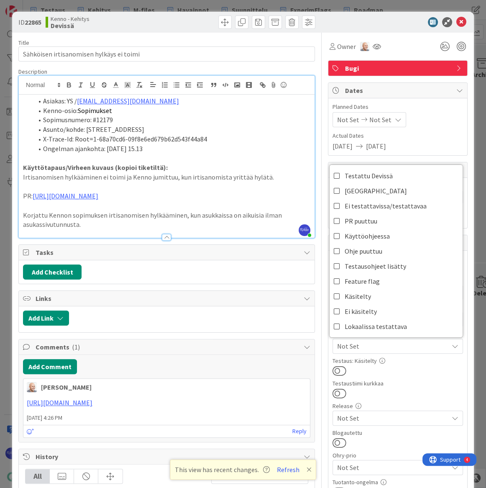
click at [397, 366] on div at bounding box center [398, 370] width 131 height 11
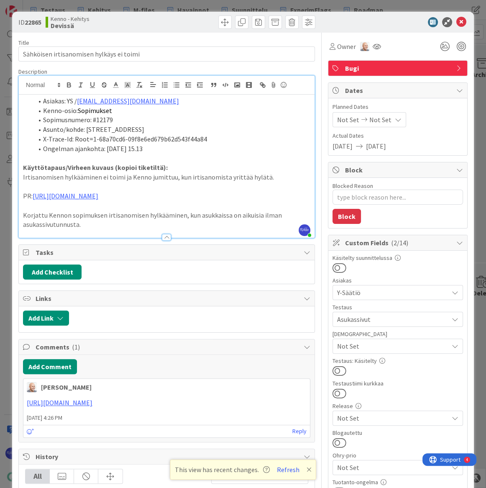
drag, startPoint x: 337, startPoint y: 367, endPoint x: 376, endPoint y: 252, distance: 121.6
click at [337, 366] on button at bounding box center [340, 370] width 14 height 11
click at [460, 21] on icon at bounding box center [461, 22] width 10 height 10
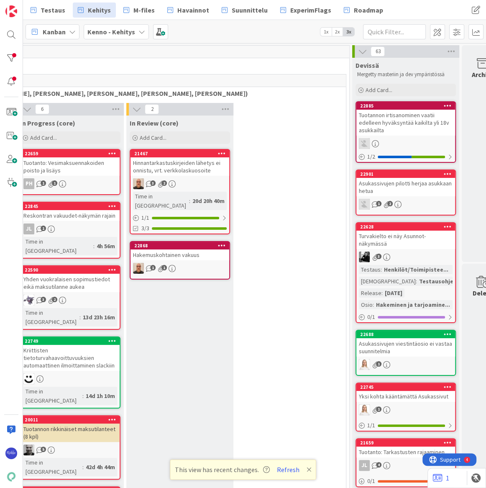
click at [412, 121] on div "Tuotannon irtisanominen vaatii edelleen hyväksyntää kaikilta yli 18v asukkailta" at bounding box center [405, 123] width 99 height 26
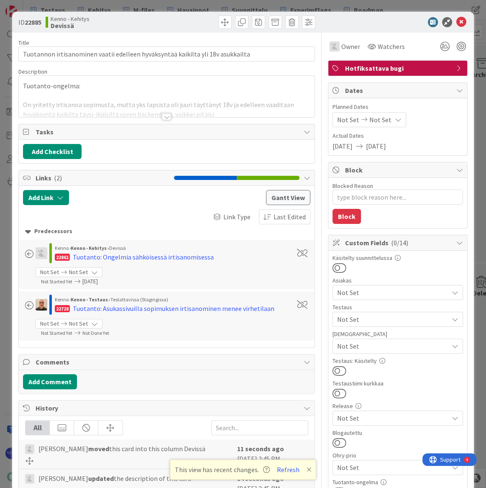
click at [162, 116] on div at bounding box center [166, 116] width 9 height 7
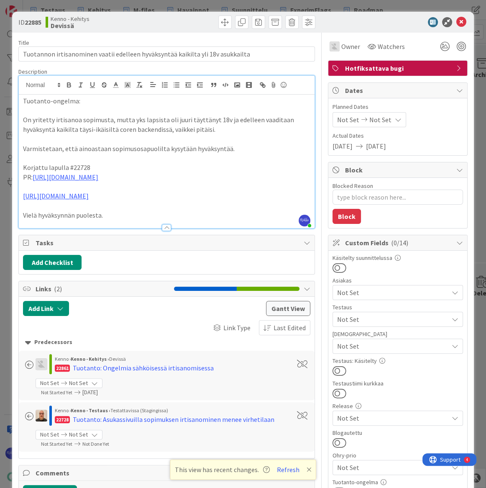
click at [134, 214] on p "Vielä hyväksynnän puolesta." at bounding box center [166, 215] width 287 height 10
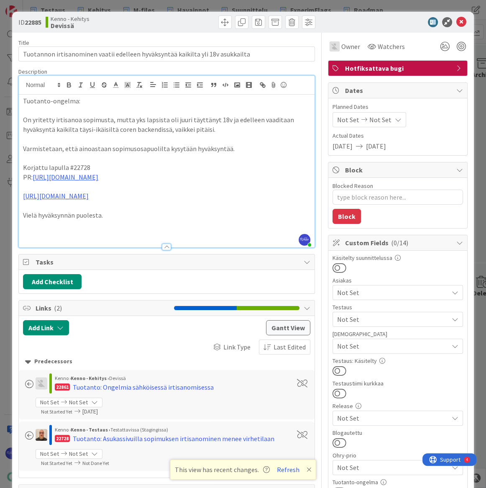
click at [67, 232] on p at bounding box center [166, 234] width 287 height 10
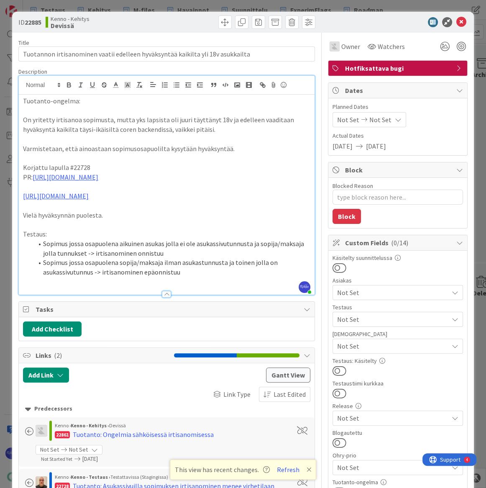
click at [400, 318] on span "Not Set" at bounding box center [392, 319] width 111 height 10
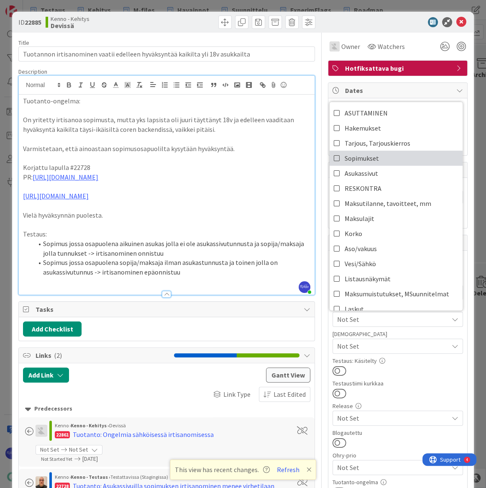
click at [397, 157] on link "Sopimukset" at bounding box center [396, 158] width 133 height 15
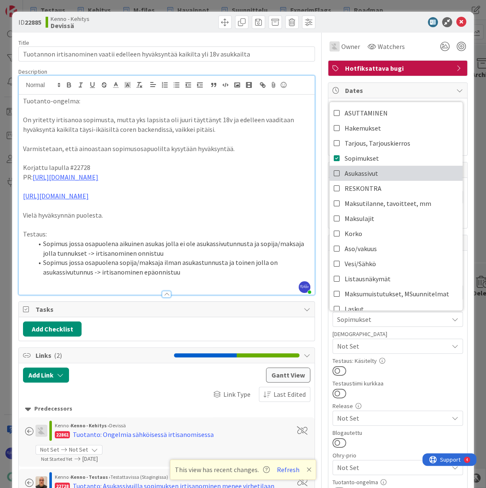
click at [365, 172] on span "Asukassivut" at bounding box center [361, 173] width 33 height 13
click at [426, 368] on div at bounding box center [398, 370] width 131 height 11
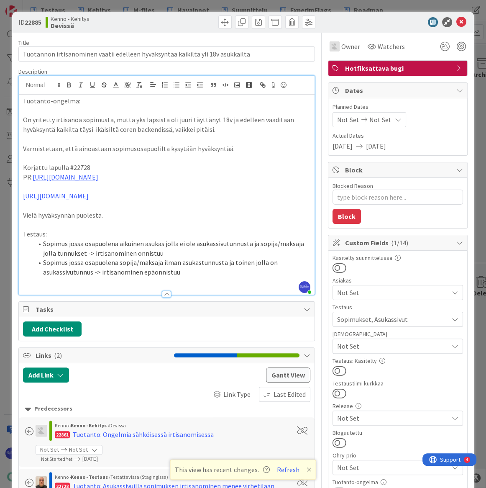
click at [338, 371] on button at bounding box center [340, 370] width 14 height 11
click at [456, 22] on icon at bounding box center [461, 22] width 10 height 10
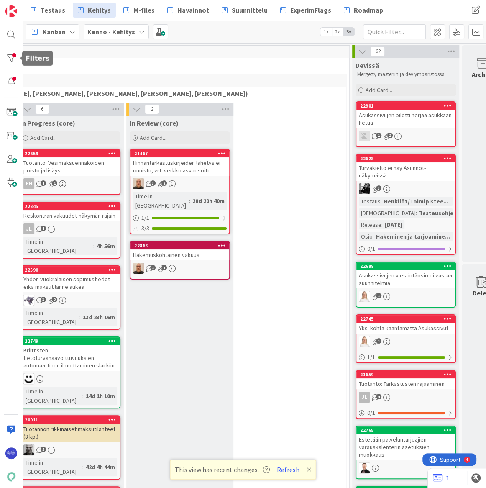
click at [13, 59] on div at bounding box center [11, 58] width 17 height 17
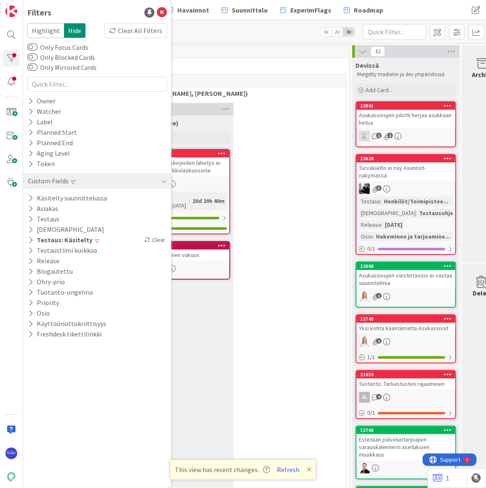
click at [135, 29] on div "Clear All Filters" at bounding box center [136, 30] width 62 height 15
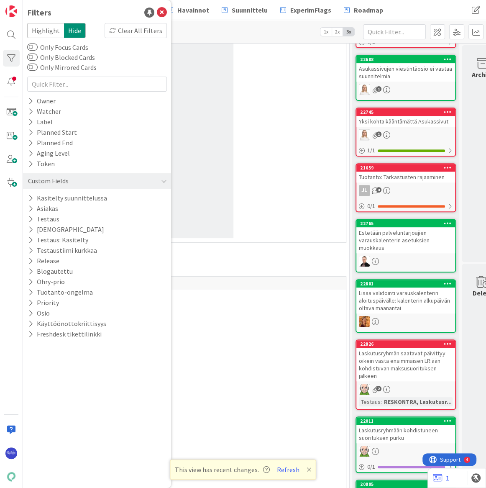
scroll to position [3195, 255]
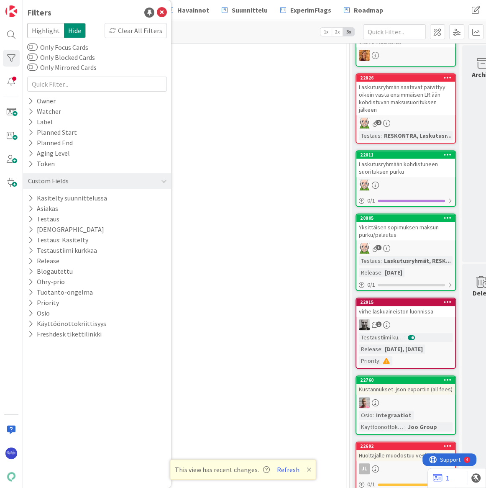
click at [29, 216] on icon at bounding box center [30, 218] width 5 height 7
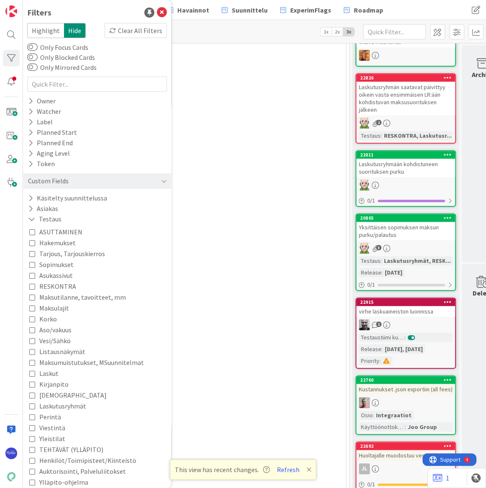
click at [33, 274] on icon at bounding box center [32, 275] width 6 height 6
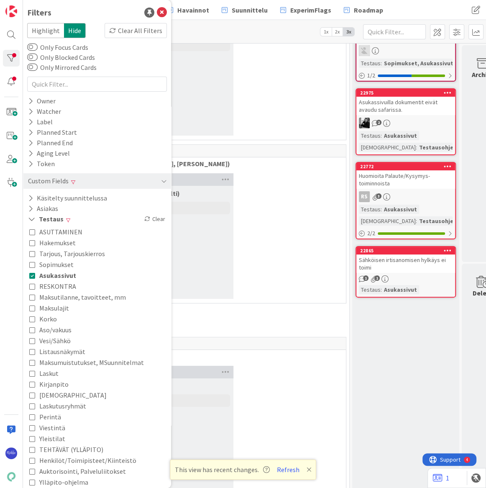
scroll to position [0, 255]
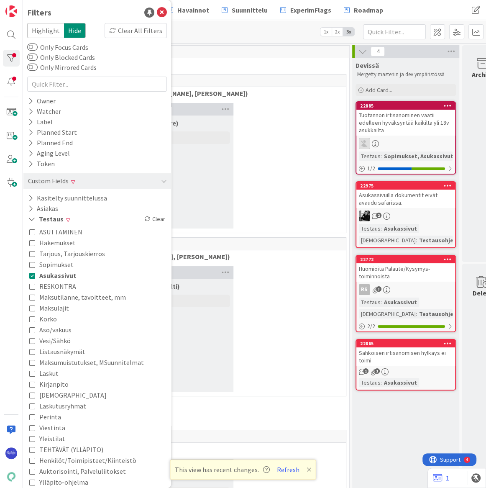
click at [423, 121] on div "Tuotannon irtisanominen vaatii edelleen hyväksyntää kaikilta yli 18v asukkailta" at bounding box center [405, 123] width 99 height 26
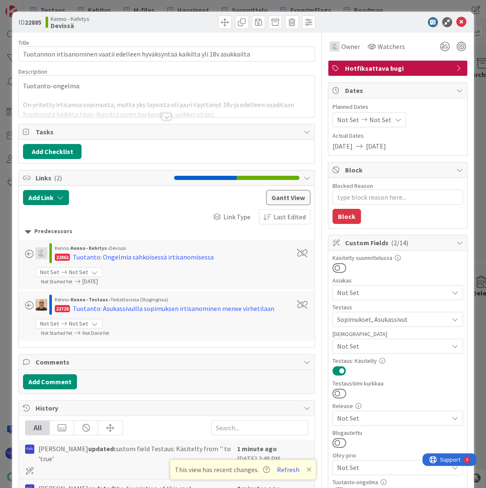
click at [165, 117] on div at bounding box center [166, 116] width 9 height 7
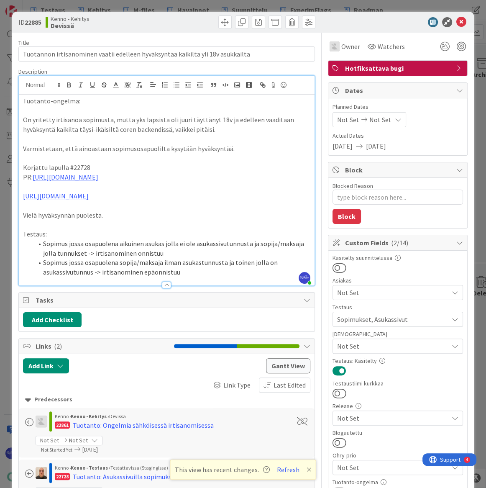
click at [386, 348] on span "Not Set" at bounding box center [392, 346] width 111 height 10
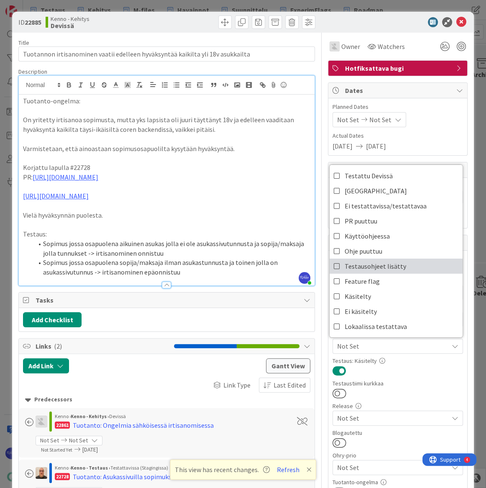
click at [390, 266] on span "Testausohjeet lisätty" at bounding box center [376, 266] width 62 height 13
click at [408, 361] on div "Testaus: Käsitelty" at bounding box center [398, 361] width 131 height 6
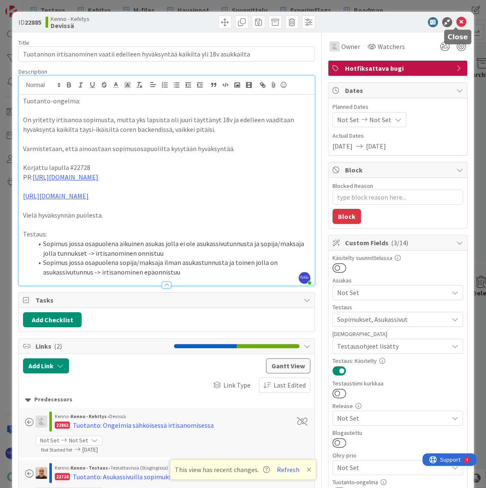
click at [456, 19] on icon at bounding box center [461, 22] width 10 height 10
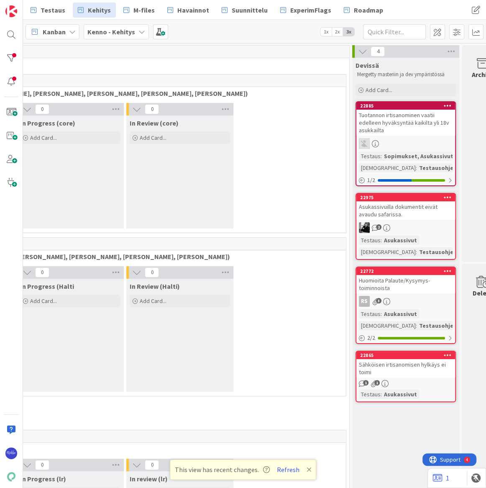
click at [412, 364] on div "Sähköisen irtisanomisen hylkäys ei toimi" at bounding box center [405, 368] width 99 height 18
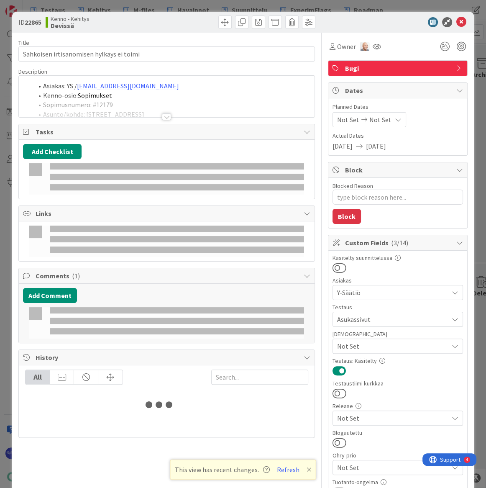
type textarea "x"
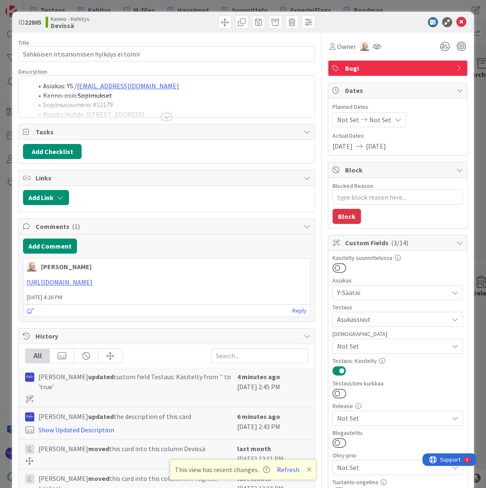
click at [164, 116] on div at bounding box center [166, 116] width 9 height 7
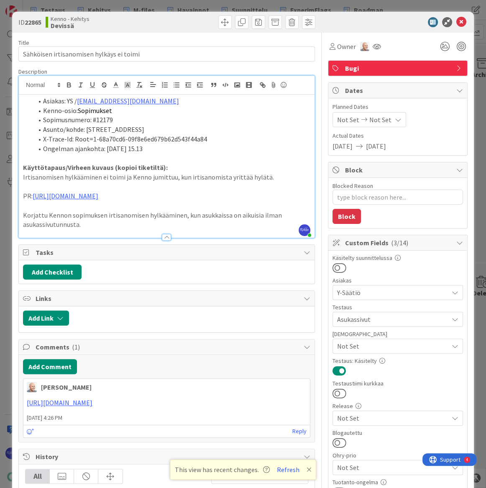
click at [104, 223] on p "Korjattu Kennon sopimuksen irtisanomisen hylkääminen, kun asukkaissa on aikuisi…" at bounding box center [166, 219] width 287 height 19
type textarea "x"
click at [456, 23] on icon at bounding box center [461, 22] width 10 height 10
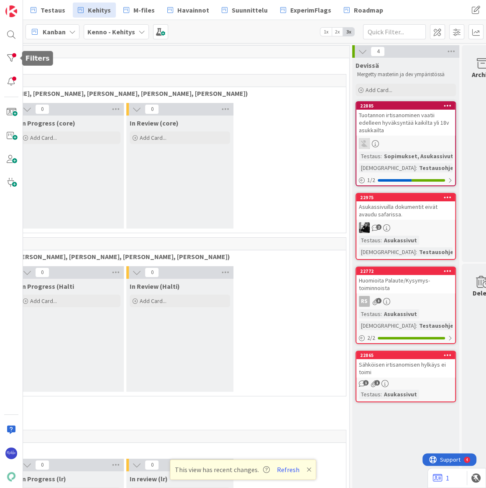
click at [6, 56] on div at bounding box center [11, 58] width 17 height 17
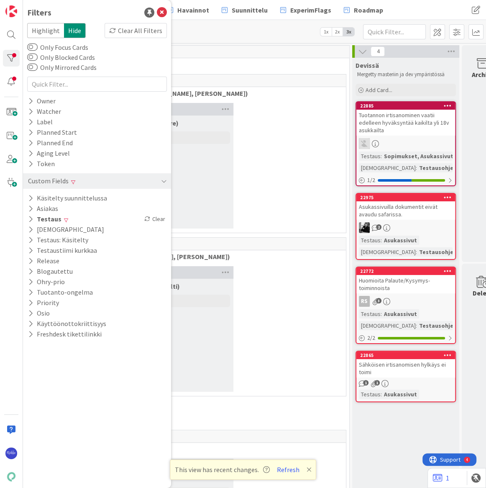
click at [64, 220] on span at bounding box center [66, 220] width 4 height 5
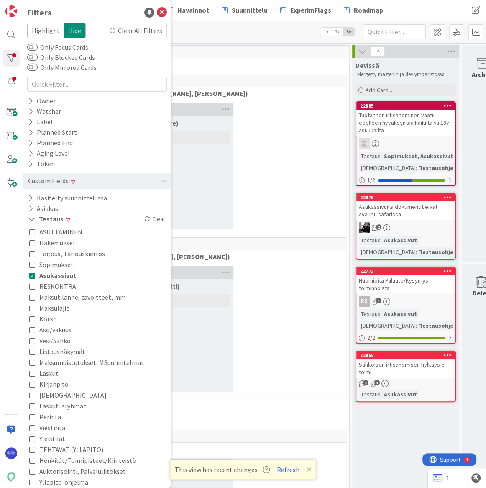
click at [134, 29] on div "Clear All Filters" at bounding box center [136, 30] width 62 height 15
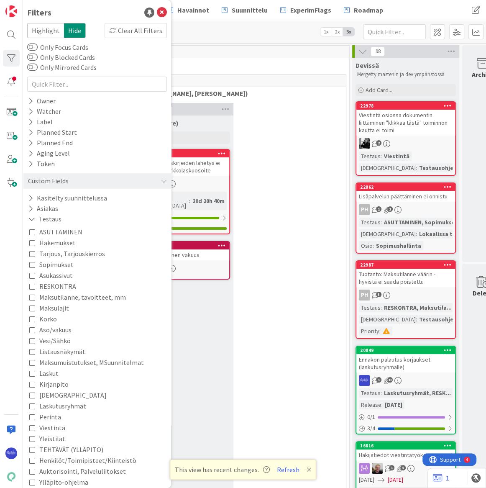
click at [32, 218] on icon at bounding box center [32, 218] width 8 height 7
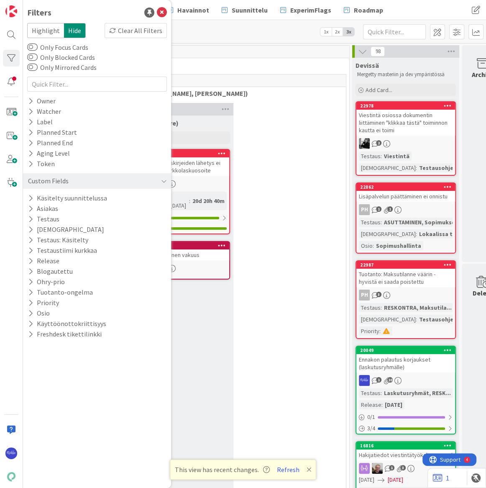
click at [30, 229] on icon at bounding box center [30, 229] width 5 height 7
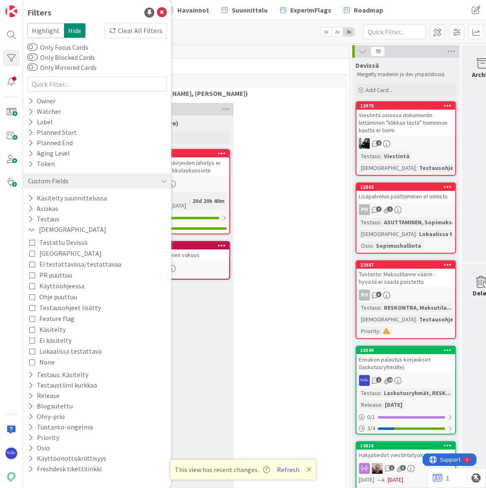
click at [31, 231] on icon at bounding box center [32, 229] width 8 height 7
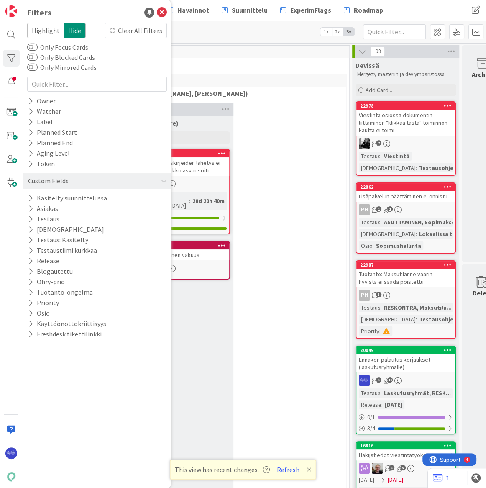
click at [28, 237] on icon at bounding box center [30, 239] width 5 height 7
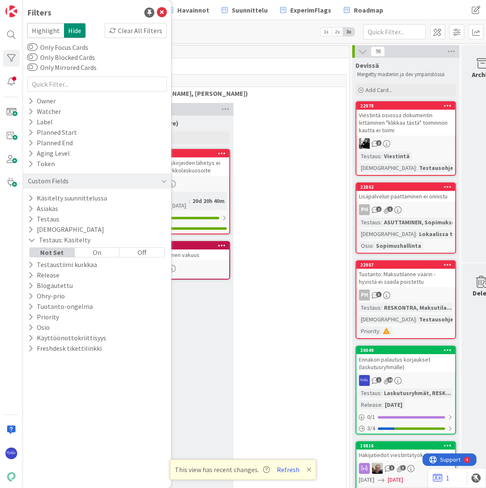
click at [141, 251] on div "Off" at bounding box center [142, 252] width 45 height 9
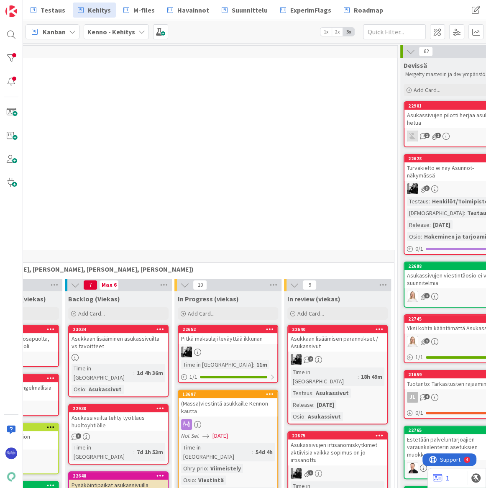
scroll to position [0, 281]
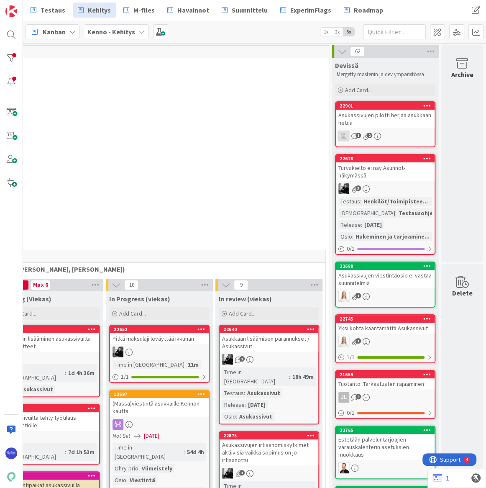
click at [387, 118] on div "Asukassivujen pilotti herjaa asukkaan hetua" at bounding box center [385, 119] width 99 height 18
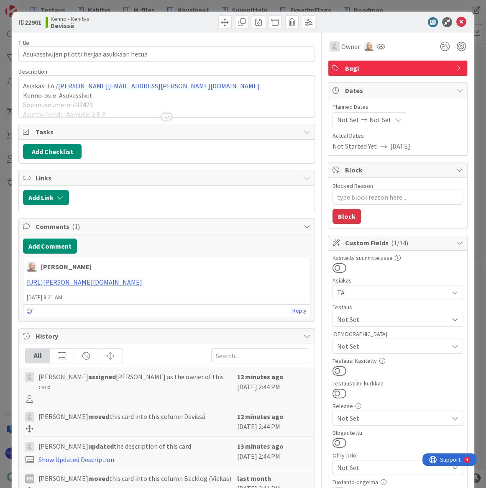
click at [164, 118] on div at bounding box center [166, 116] width 9 height 7
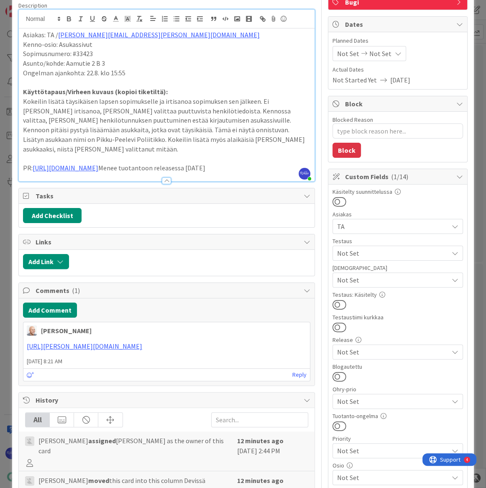
scroll to position [76, 0]
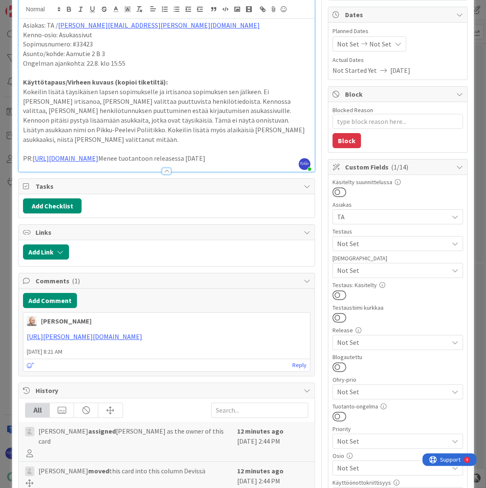
click at [406, 341] on span "Not Set" at bounding box center [392, 342] width 111 height 10
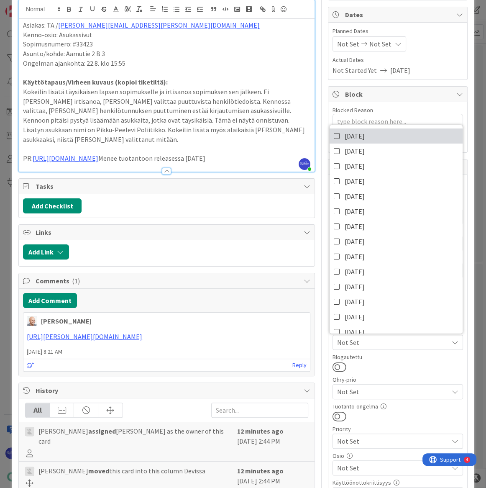
click at [372, 136] on link "[DATE]" at bounding box center [396, 135] width 133 height 15
click at [382, 364] on div at bounding box center [398, 366] width 131 height 11
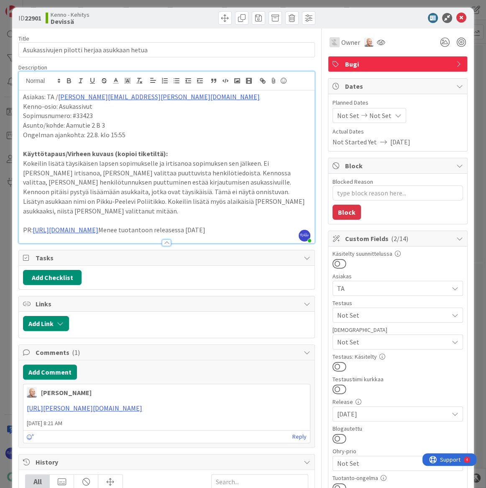
scroll to position [0, 0]
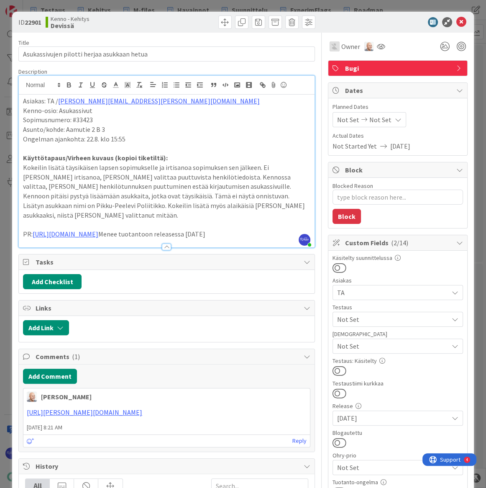
click at [288, 229] on p "PR: [URL][DOMAIN_NAME] Menee tuotantoon releasessa [DATE]" at bounding box center [166, 234] width 287 height 10
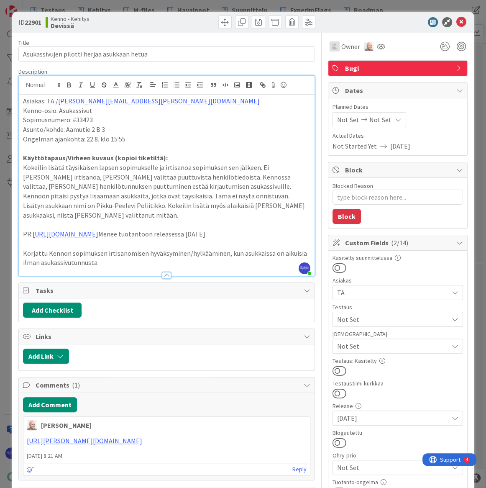
click at [337, 369] on button at bounding box center [340, 370] width 14 height 11
click at [386, 317] on span "Not Set" at bounding box center [392, 319] width 111 height 10
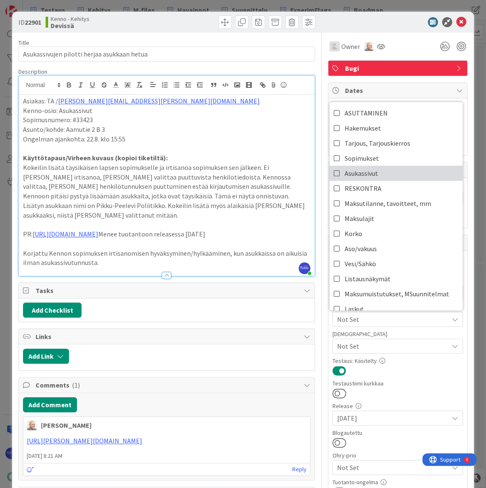
click at [373, 174] on link "Asukassivut" at bounding box center [396, 173] width 133 height 15
type textarea "x"
click at [457, 21] on icon at bounding box center [461, 22] width 10 height 10
